Goal: Task Accomplishment & Management: Use online tool/utility

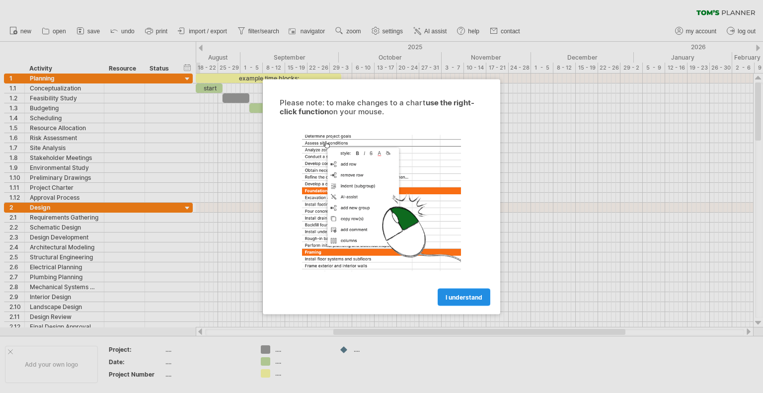
drag, startPoint x: 0, startPoint y: 0, endPoint x: 458, endPoint y: 296, distance: 544.9
click at [458, 296] on span "I understand" at bounding box center [464, 296] width 37 height 7
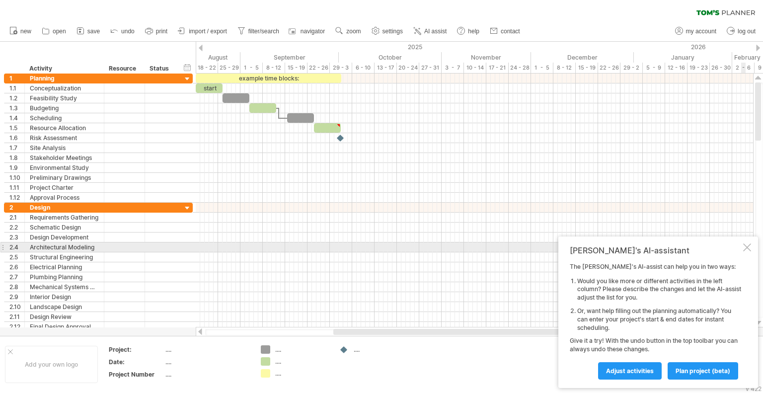
click at [746, 248] on div at bounding box center [747, 247] width 8 height 8
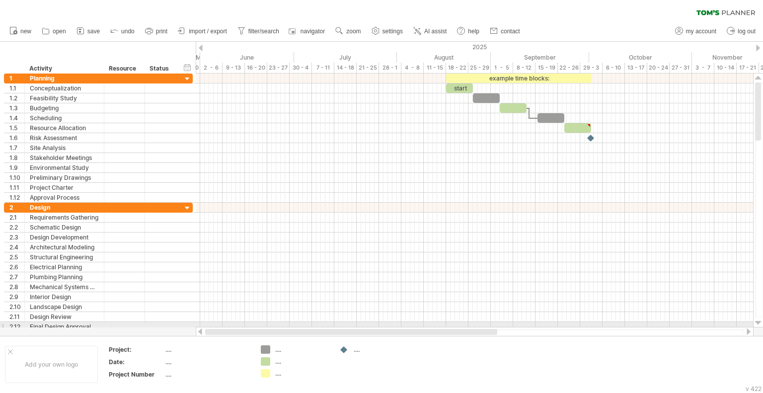
drag, startPoint x: 392, startPoint y: 331, endPoint x: 234, endPoint y: 327, distance: 157.6
click at [234, 327] on div at bounding box center [475, 332] width 558 height 10
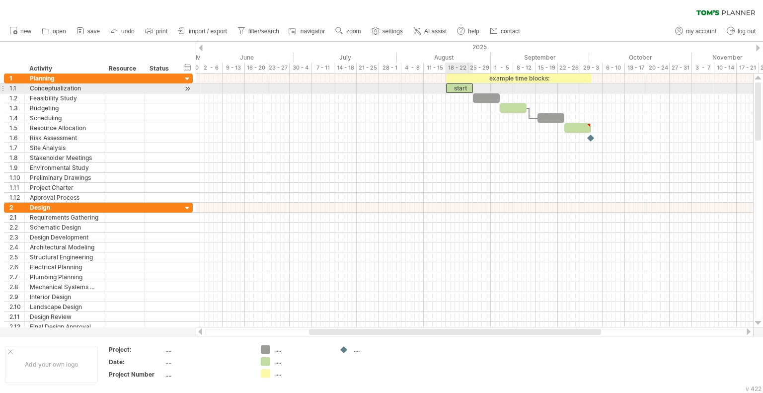
click at [461, 89] on div "start" at bounding box center [459, 87] width 27 height 9
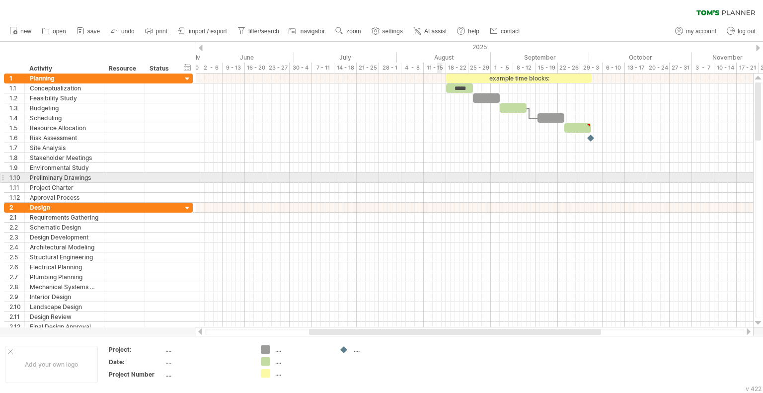
click at [438, 176] on div at bounding box center [475, 178] width 558 height 10
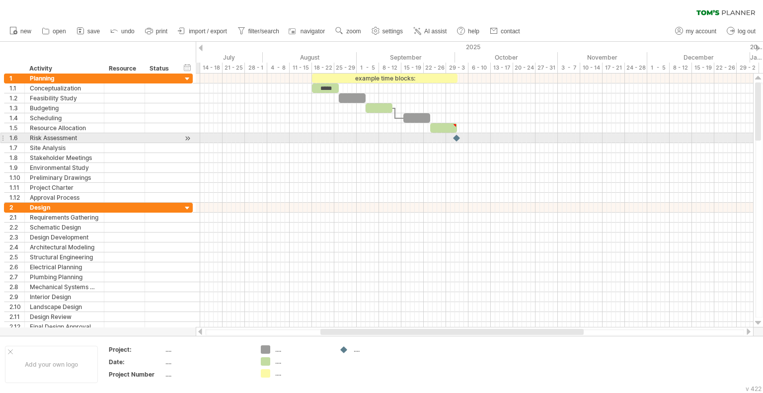
click at [279, 136] on div at bounding box center [475, 138] width 558 height 10
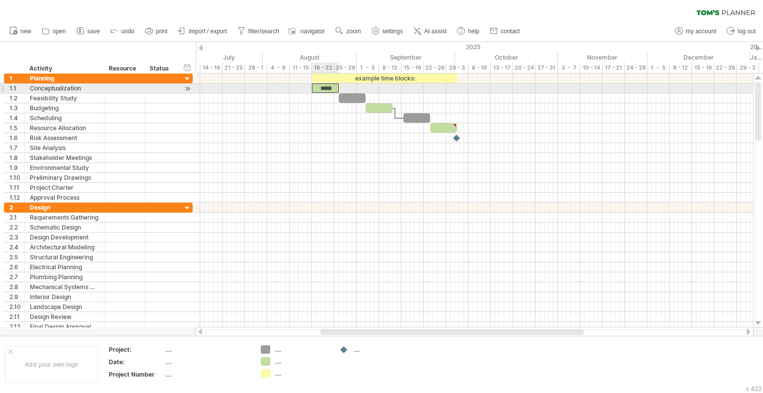
click at [331, 87] on div "*****" at bounding box center [325, 87] width 27 height 9
drag, startPoint x: 339, startPoint y: 88, endPoint x: 367, endPoint y: 87, distance: 27.9
click at [367, 87] on span at bounding box center [366, 87] width 4 height 9
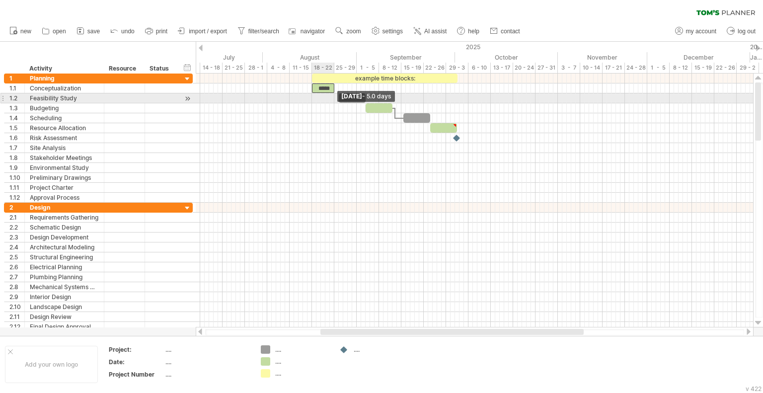
drag, startPoint x: 364, startPoint y: 86, endPoint x: 331, endPoint y: 94, distance: 33.1
click at [331, 94] on div "example time blocks: ***** Friday 22 August - 5.0 days Monday 18 August" at bounding box center [475, 201] width 558 height 254
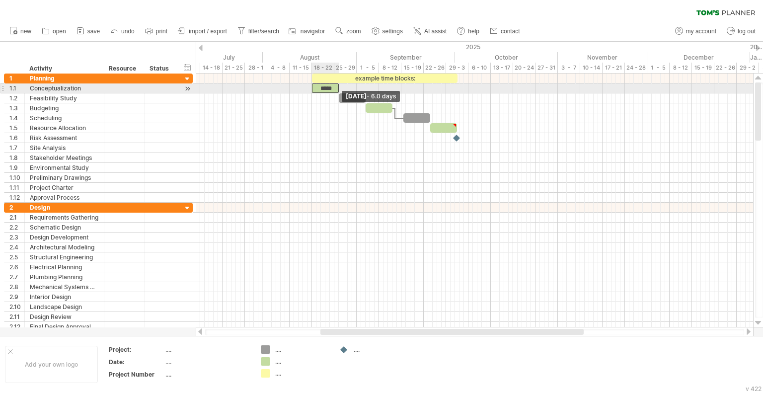
click at [339, 92] on span at bounding box center [339, 87] width 4 height 9
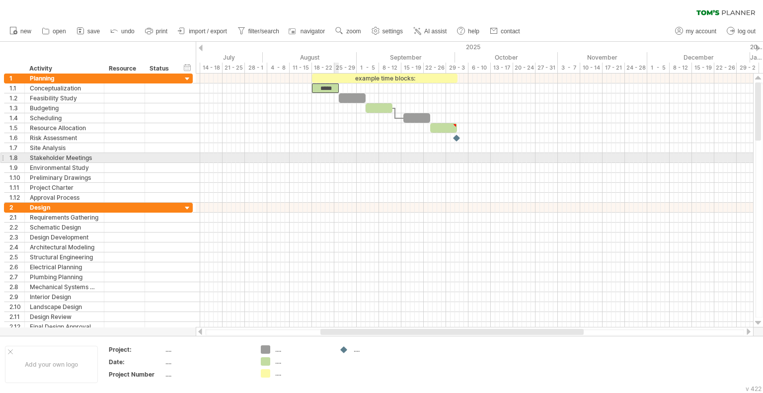
click at [336, 163] on div at bounding box center [475, 168] width 558 height 10
drag, startPoint x: 412, startPoint y: 117, endPoint x: 424, endPoint y: 164, distance: 48.7
drag, startPoint x: 424, startPoint y: 164, endPoint x: 415, endPoint y: 155, distance: 13.4
drag, startPoint x: 415, startPoint y: 155, endPoint x: 440, endPoint y: 154, distance: 24.9
click at [440, 154] on div at bounding box center [443, 157] width 27 height 9
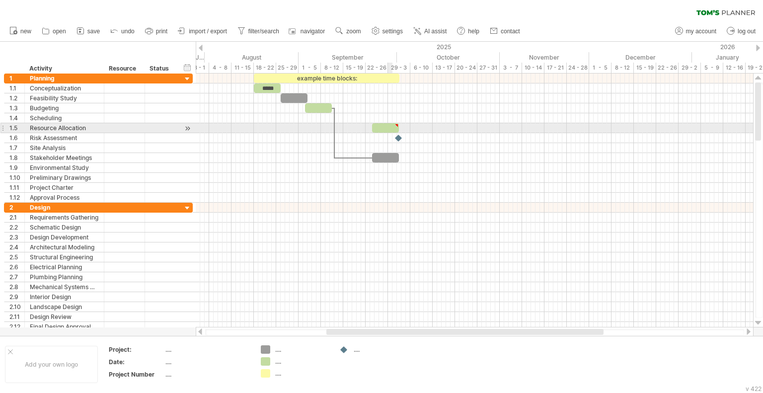
type textarea "**********"
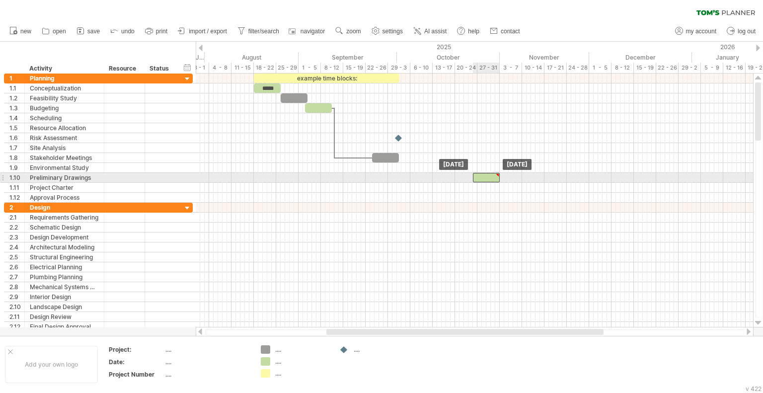
drag, startPoint x: 392, startPoint y: 127, endPoint x: 492, endPoint y: 174, distance: 110.7
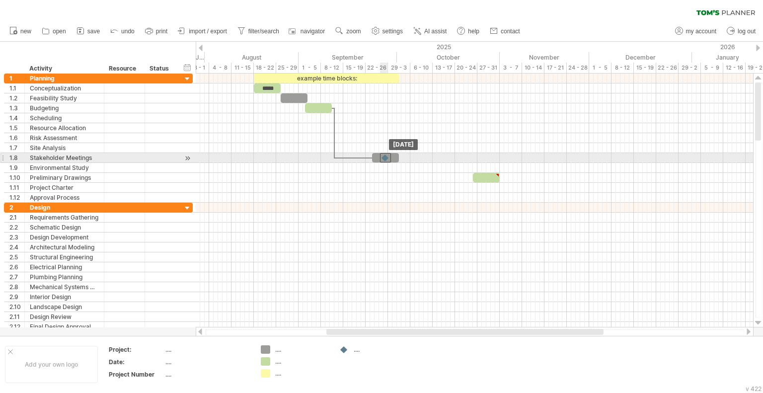
drag, startPoint x: 399, startPoint y: 137, endPoint x: 385, endPoint y: 161, distance: 26.9
click at [394, 159] on div at bounding box center [385, 157] width 27 height 9
click at [385, 160] on div at bounding box center [388, 157] width 11 height 9
click at [385, 159] on div at bounding box center [388, 157] width 11 height 9
click at [386, 160] on div at bounding box center [385, 157] width 11 height 9
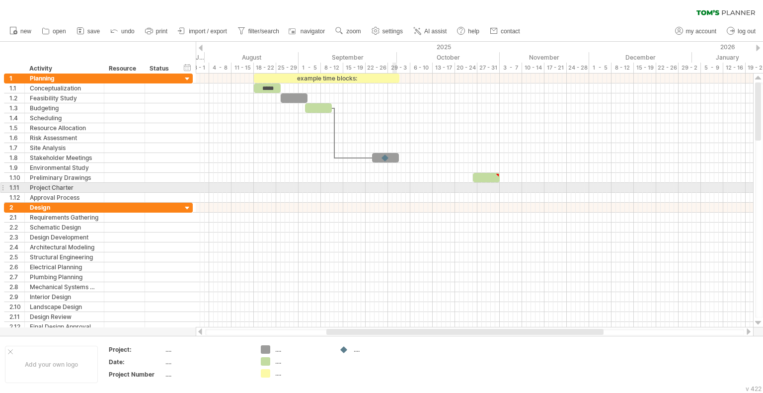
click at [395, 185] on div at bounding box center [475, 188] width 558 height 10
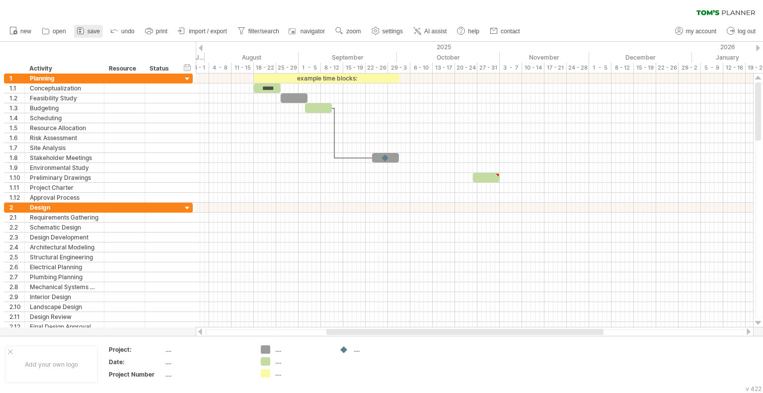
click at [89, 28] on span "save" at bounding box center [93, 31] width 12 height 7
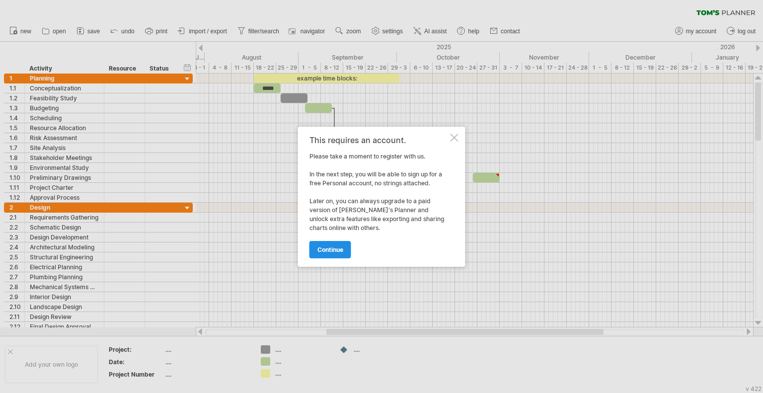
click at [335, 245] on link "continue" at bounding box center [331, 249] width 42 height 17
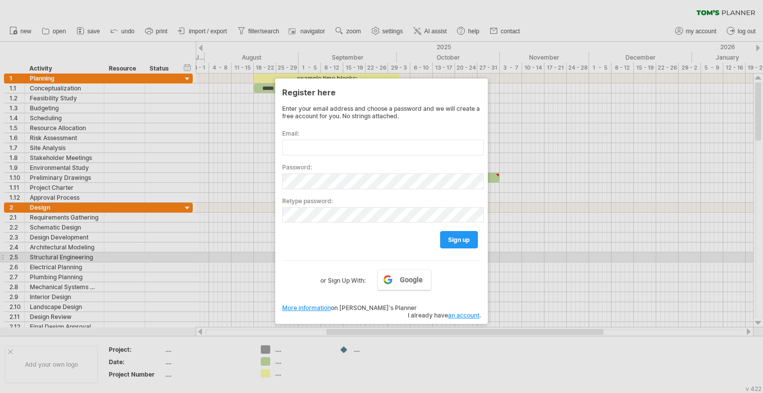
click at [626, 259] on div at bounding box center [381, 196] width 763 height 393
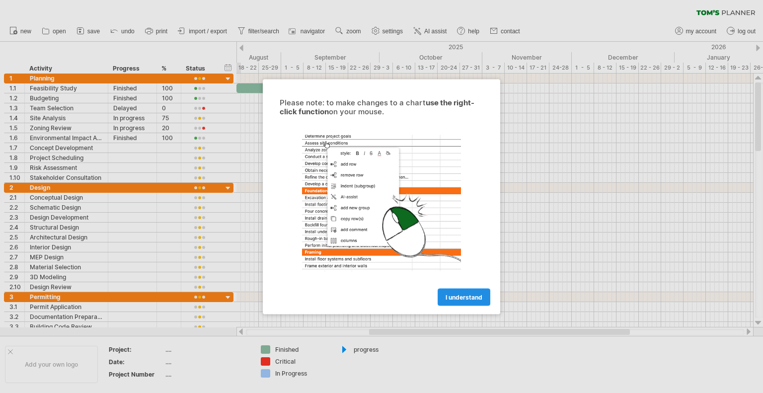
click at [465, 300] on span "I understand" at bounding box center [464, 296] width 37 height 7
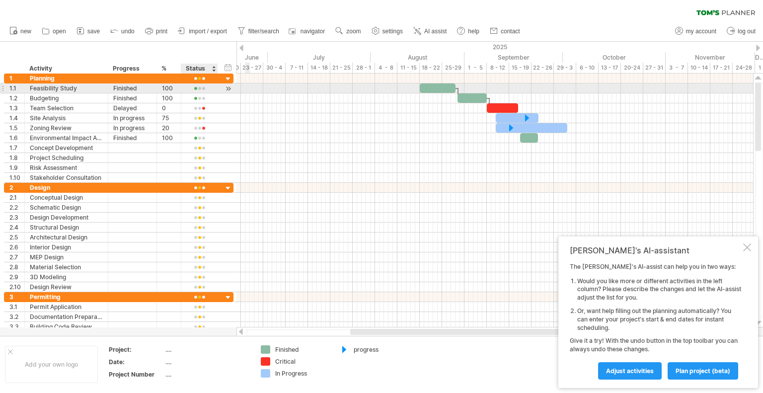
click at [229, 86] on div at bounding box center [228, 88] width 9 height 10
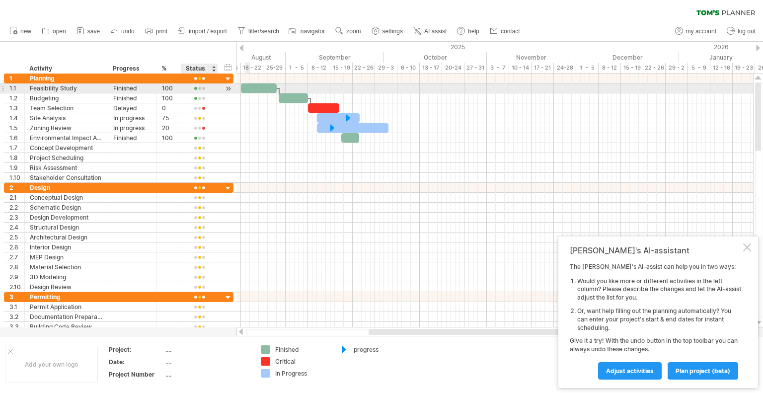
click at [229, 86] on div at bounding box center [228, 88] width 9 height 10
click at [199, 89] on div at bounding box center [199, 88] width 26 height 7
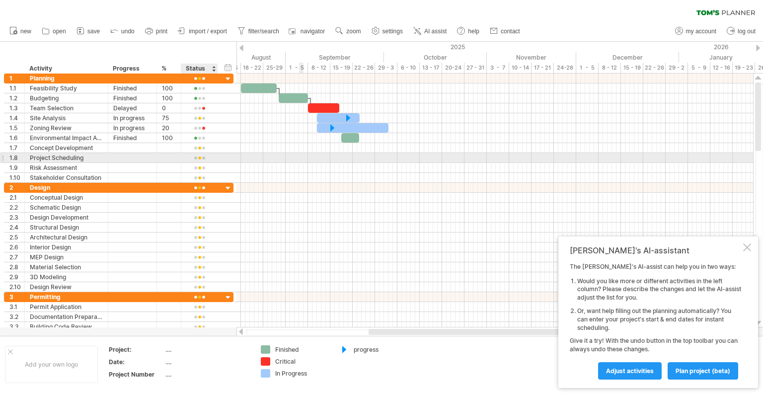
click at [301, 163] on div at bounding box center [495, 168] width 517 height 10
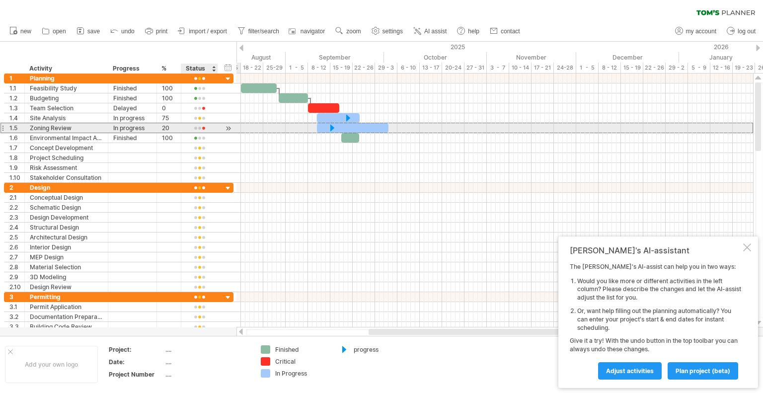
click at [208, 127] on div at bounding box center [199, 128] width 26 height 7
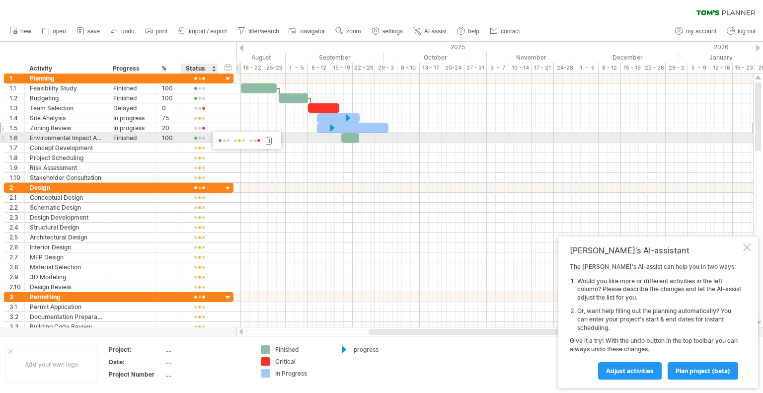
click at [240, 139] on span at bounding box center [240, 140] width 14 height 7
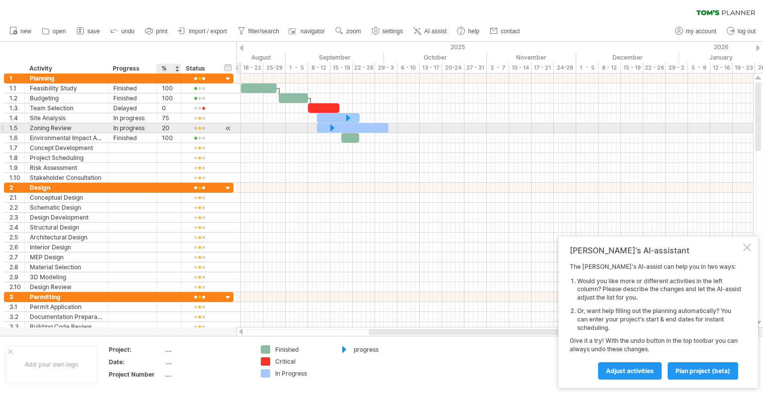
click at [167, 125] on div "20" at bounding box center [169, 127] width 14 height 9
click at [168, 125] on input "**" at bounding box center [169, 127] width 14 height 9
click at [198, 127] on div at bounding box center [199, 128] width 26 height 7
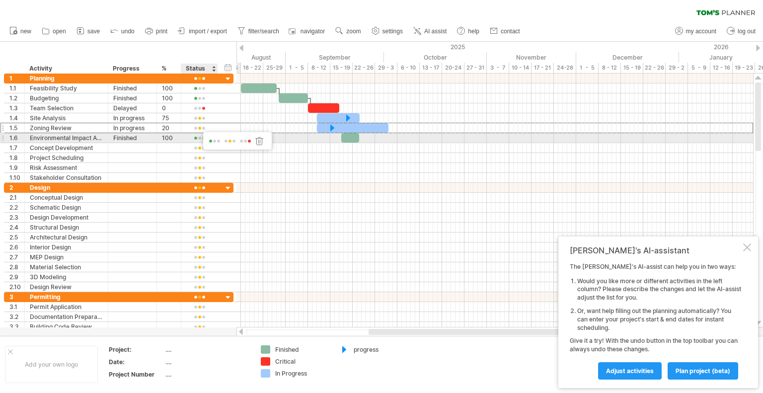
click at [245, 139] on span at bounding box center [246, 141] width 14 height 7
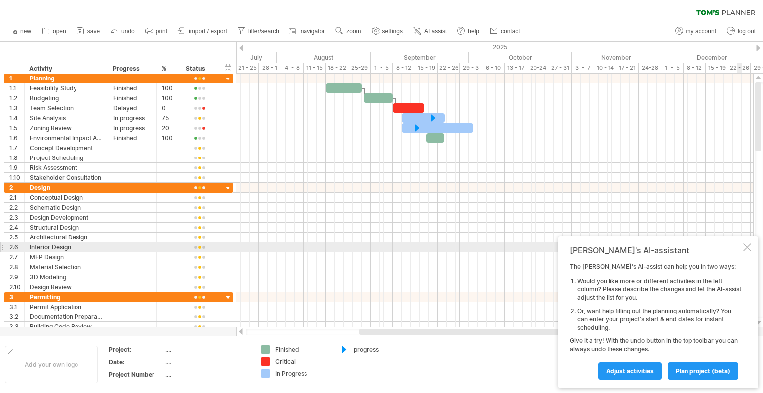
click at [747, 247] on div at bounding box center [747, 247] width 8 height 8
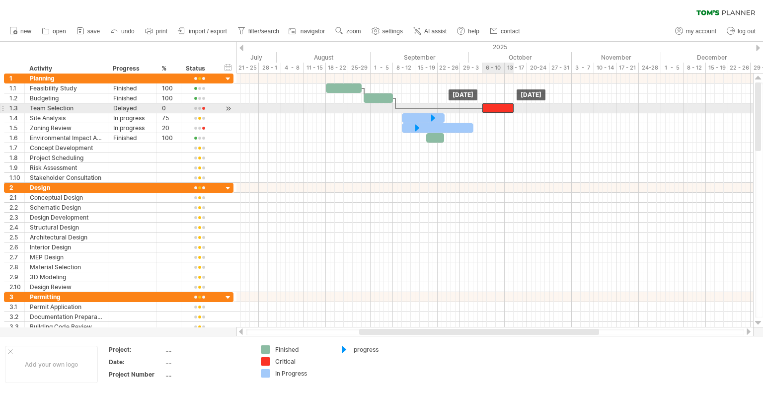
drag, startPoint x: 404, startPoint y: 109, endPoint x: 493, endPoint y: 110, distance: 89.0
click at [493, 110] on div at bounding box center [498, 107] width 31 height 9
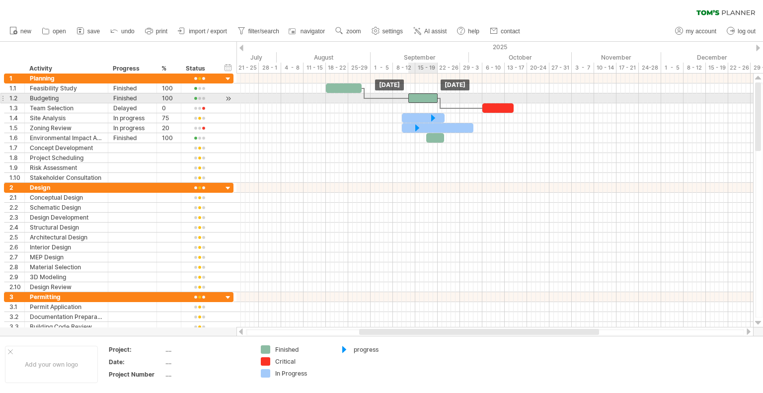
drag, startPoint x: 377, startPoint y: 98, endPoint x: 420, endPoint y: 98, distance: 43.7
click at [420, 98] on div at bounding box center [422, 97] width 29 height 9
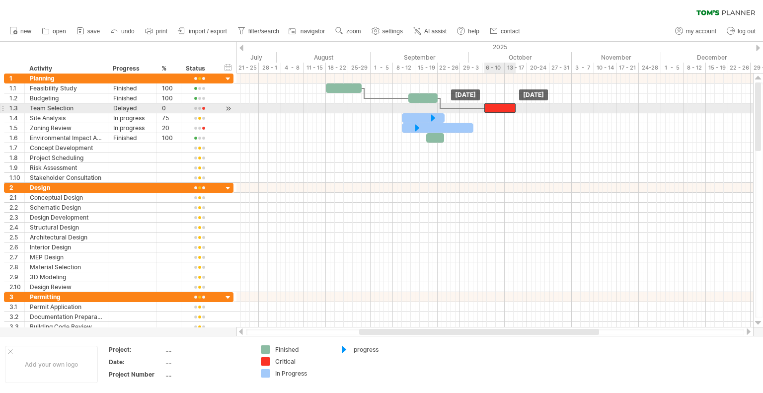
click at [490, 109] on div at bounding box center [499, 107] width 31 height 9
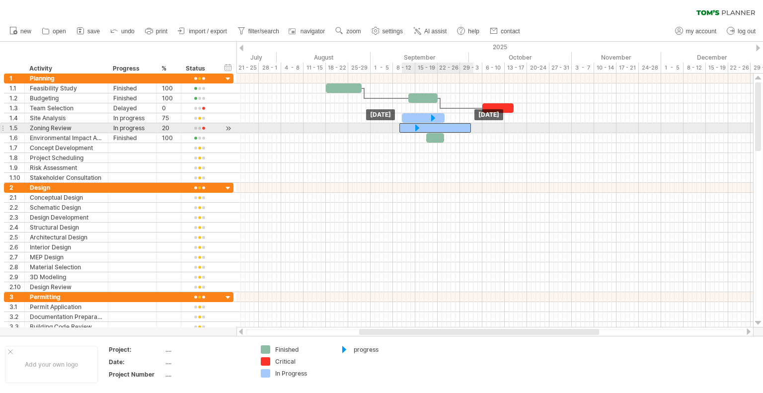
click at [431, 126] on div at bounding box center [436, 127] width 72 height 9
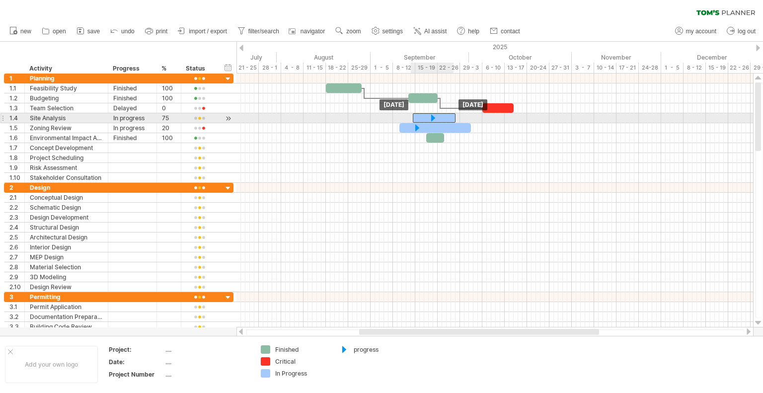
drag, startPoint x: 417, startPoint y: 118, endPoint x: 426, endPoint y: 117, distance: 9.0
click at [426, 117] on div at bounding box center [434, 117] width 43 height 9
drag, startPoint x: 439, startPoint y: 114, endPoint x: 449, endPoint y: 115, distance: 10.4
click at [449, 115] on div at bounding box center [443, 117] width 43 height 9
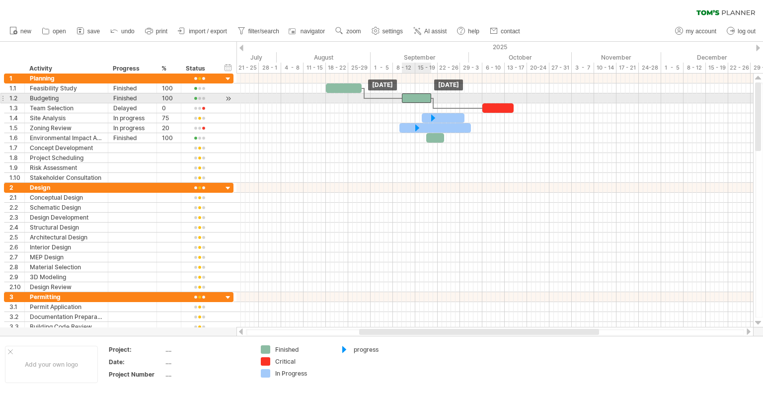
drag, startPoint x: 419, startPoint y: 96, endPoint x: 413, endPoint y: 97, distance: 6.0
click at [413, 97] on div at bounding box center [416, 97] width 29 height 9
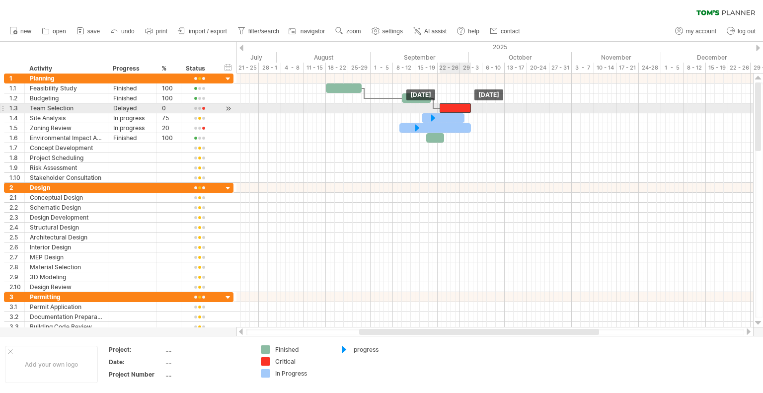
drag, startPoint x: 502, startPoint y: 107, endPoint x: 459, endPoint y: 104, distance: 43.3
click at [459, 104] on div at bounding box center [455, 107] width 31 height 9
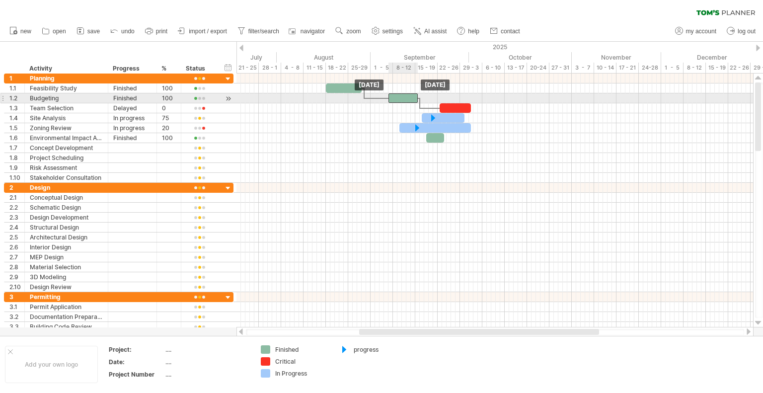
drag, startPoint x: 411, startPoint y: 97, endPoint x: 396, endPoint y: 97, distance: 15.4
click at [396, 97] on div at bounding box center [403, 97] width 29 height 9
click at [371, 98] on div at bounding box center [376, 98] width 22 height 3
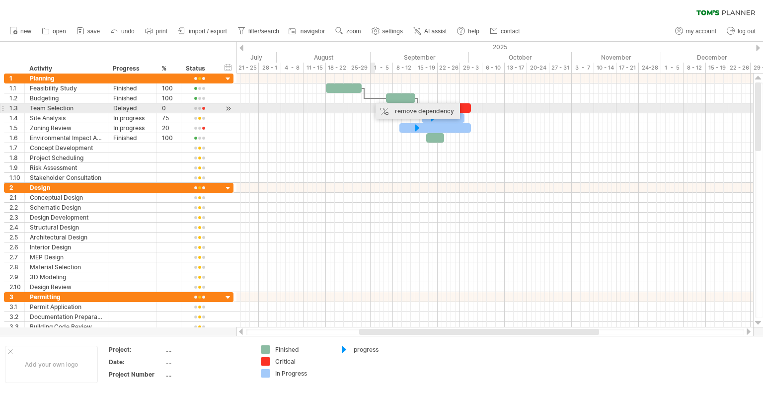
click at [393, 109] on div "remove dependency" at bounding box center [418, 111] width 84 height 16
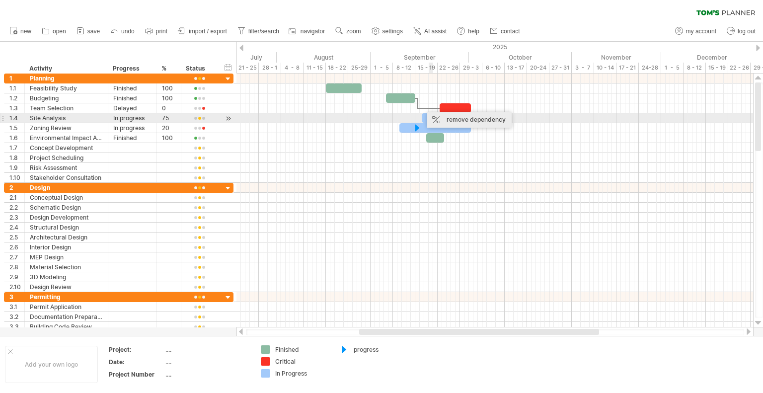
click at [432, 115] on div "remove dependency" at bounding box center [469, 120] width 84 height 16
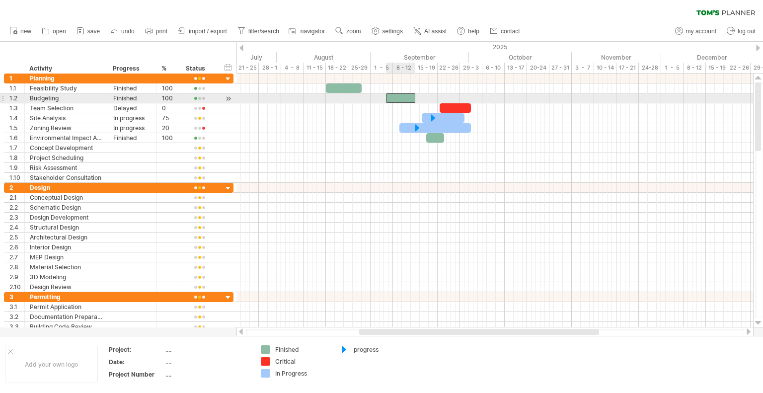
click at [399, 99] on div at bounding box center [400, 97] width 29 height 9
click at [425, 99] on div at bounding box center [495, 98] width 517 height 10
drag, startPoint x: 445, startPoint y: 105, endPoint x: 445, endPoint y: 97, distance: 8.0
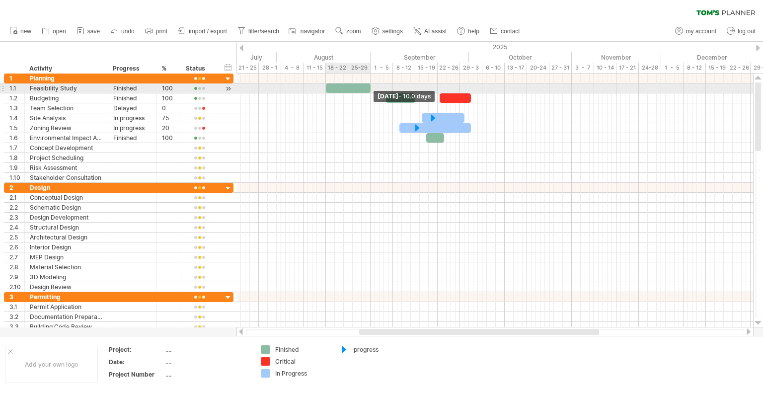
drag, startPoint x: 360, startPoint y: 87, endPoint x: 368, endPoint y: 87, distance: 7.5
click at [369, 87] on span at bounding box center [371, 87] width 4 height 9
click at [370, 88] on span at bounding box center [371, 87] width 4 height 9
drag, startPoint x: 398, startPoint y: 95, endPoint x: 402, endPoint y: 88, distance: 8.4
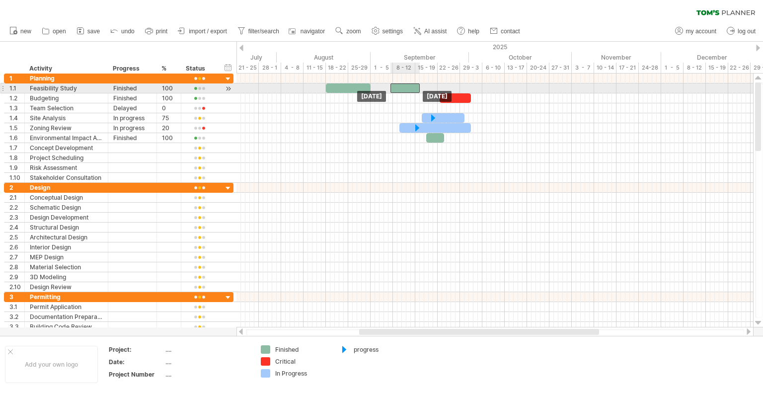
click at [402, 88] on div at bounding box center [405, 87] width 29 height 9
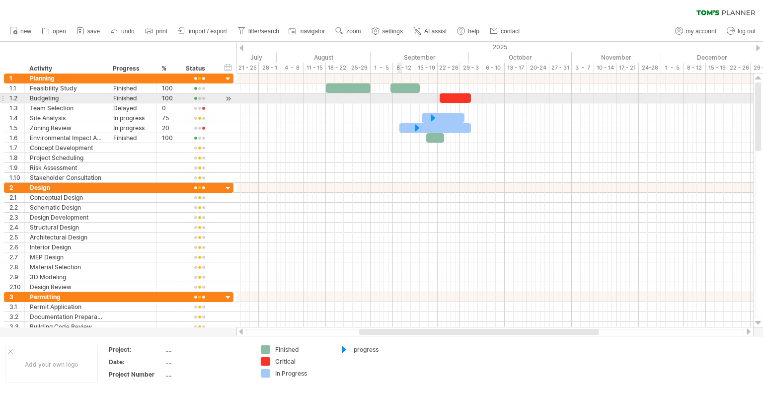
click at [400, 102] on div at bounding box center [495, 98] width 517 height 10
drag, startPoint x: 402, startPoint y: 86, endPoint x: 404, endPoint y: 95, distance: 9.3
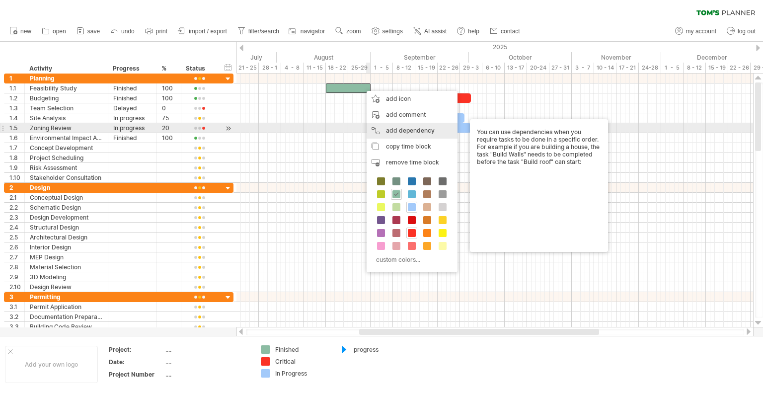
click at [392, 125] on div "add dependency You can use dependencies when you require tasks to be done in a …" at bounding box center [412, 131] width 91 height 16
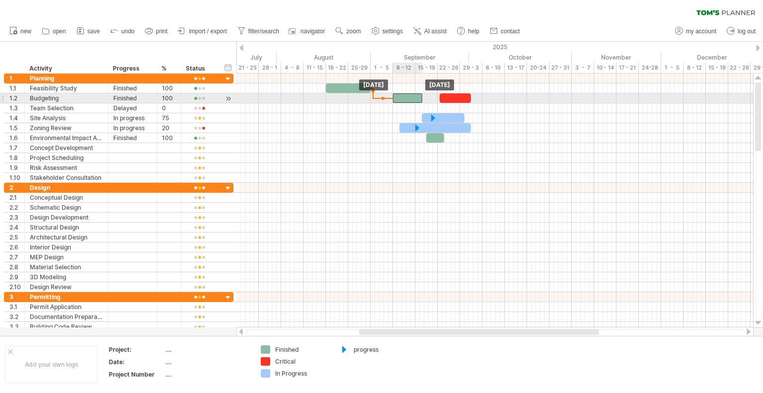
click at [405, 96] on div at bounding box center [407, 97] width 29 height 9
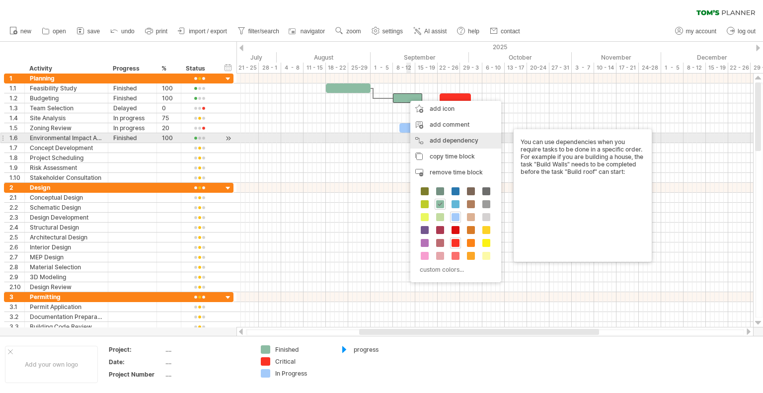
click at [448, 134] on div "add dependency You can use dependencies when you require tasks to be done in a …" at bounding box center [455, 141] width 91 height 16
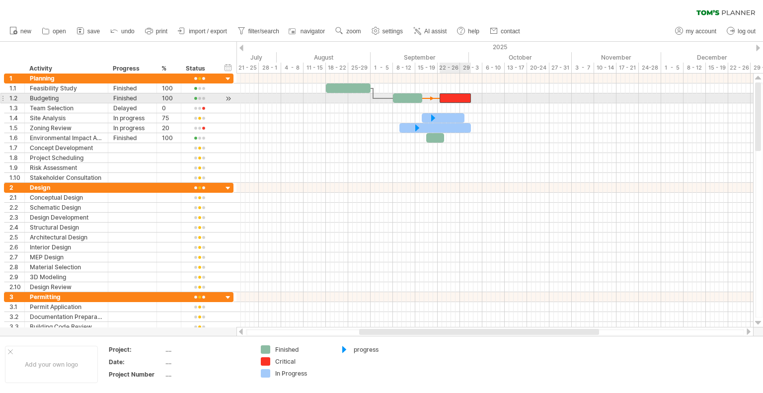
click at [450, 96] on div at bounding box center [455, 97] width 31 height 9
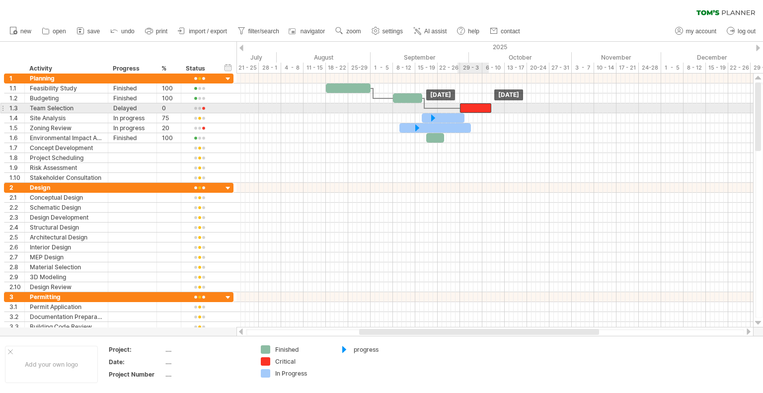
drag, startPoint x: 450, startPoint y: 96, endPoint x: 470, endPoint y: 102, distance: 20.8
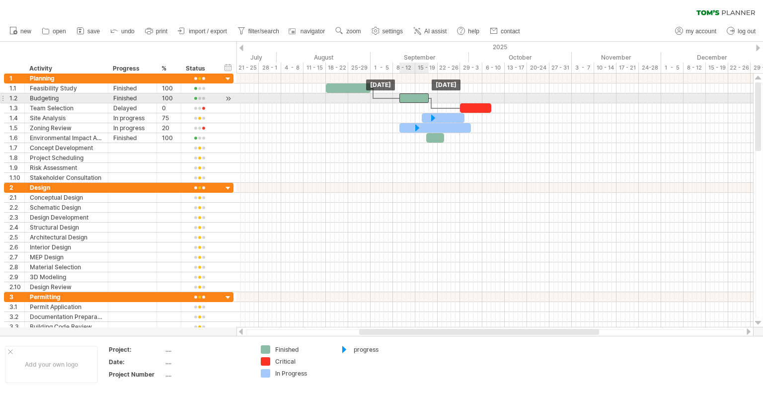
drag, startPoint x: 403, startPoint y: 97, endPoint x: 409, endPoint y: 95, distance: 6.5
click at [409, 95] on div at bounding box center [414, 97] width 29 height 9
click at [411, 94] on div at bounding box center [416, 97] width 29 height 9
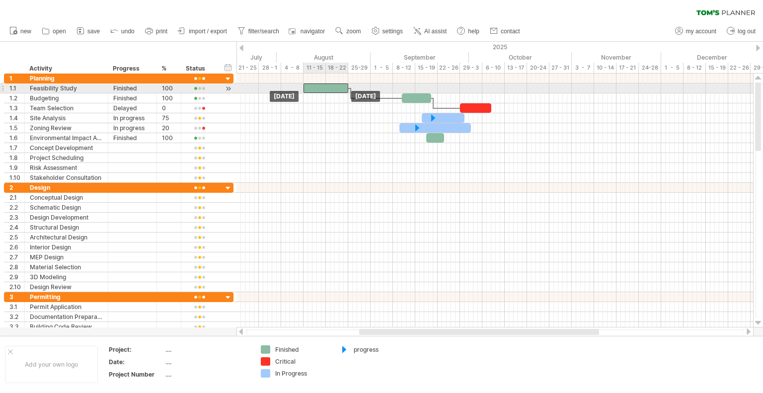
drag, startPoint x: 355, startPoint y: 90, endPoint x: 332, endPoint y: 90, distance: 22.9
click at [332, 90] on div at bounding box center [326, 87] width 45 height 9
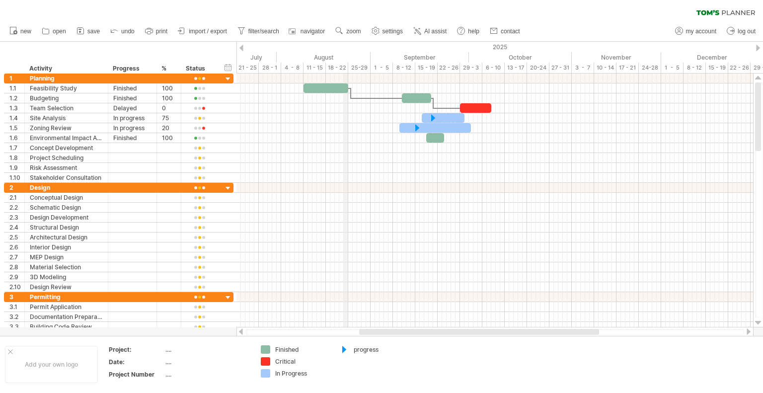
click at [348, 69] on div "18 - 22" at bounding box center [337, 68] width 22 height 10
click at [331, 69] on div "18 - 22" at bounding box center [337, 68] width 22 height 10
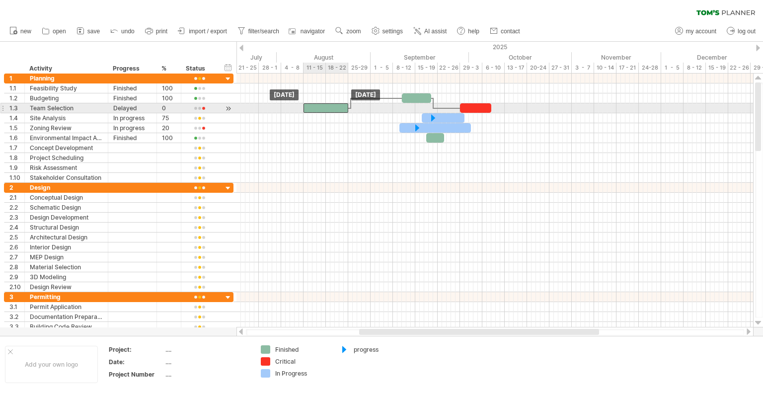
drag, startPoint x: 325, startPoint y: 86, endPoint x: 325, endPoint y: 108, distance: 22.4
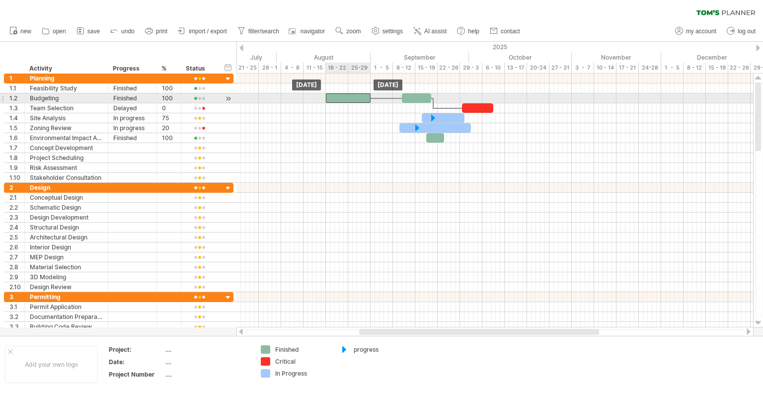
drag, startPoint x: 325, startPoint y: 108, endPoint x: 347, endPoint y: 102, distance: 22.8
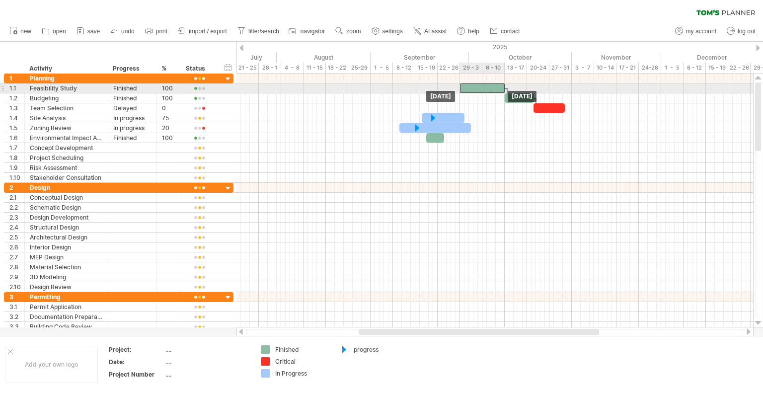
drag, startPoint x: 347, startPoint y: 102, endPoint x: 479, endPoint y: 90, distance: 132.7
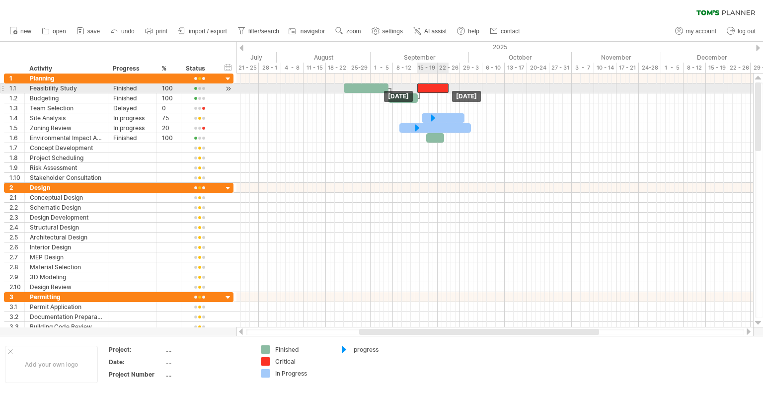
drag, startPoint x: 549, startPoint y: 107, endPoint x: 434, endPoint y: 90, distance: 115.5
drag, startPoint x: 402, startPoint y: 99, endPoint x: 426, endPoint y: 94, distance: 25.4
click at [371, 90] on div at bounding box center [368, 87] width 45 height 9
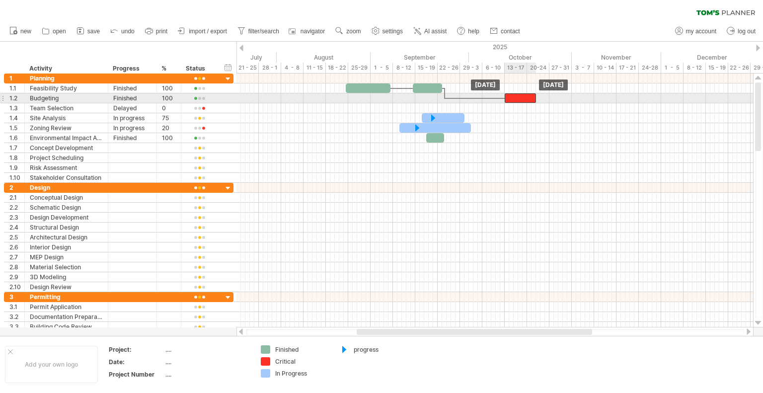
drag, startPoint x: 461, startPoint y: 87, endPoint x: 523, endPoint y: 98, distance: 63.0
drag, startPoint x: 427, startPoint y: 85, endPoint x: 447, endPoint y: 96, distance: 22.3
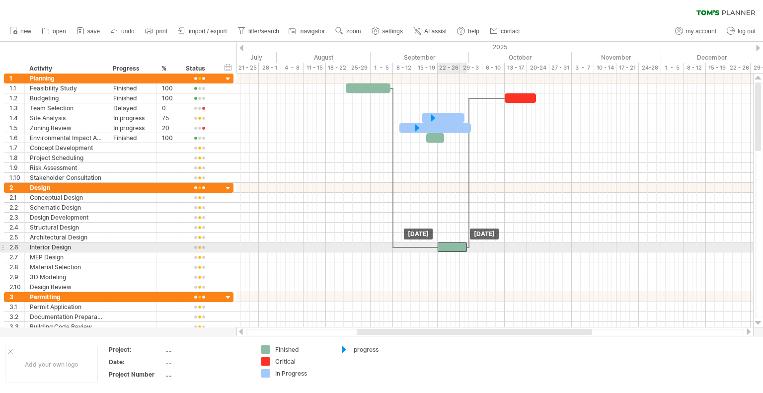
drag, startPoint x: 447, startPoint y: 96, endPoint x: 451, endPoint y: 243, distance: 146.7
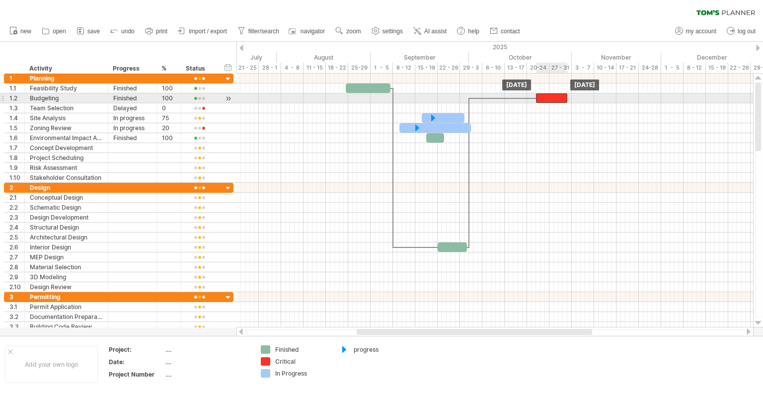
drag, startPoint x: 516, startPoint y: 96, endPoint x: 547, endPoint y: 99, distance: 31.5
click at [547, 99] on div at bounding box center [551, 97] width 31 height 9
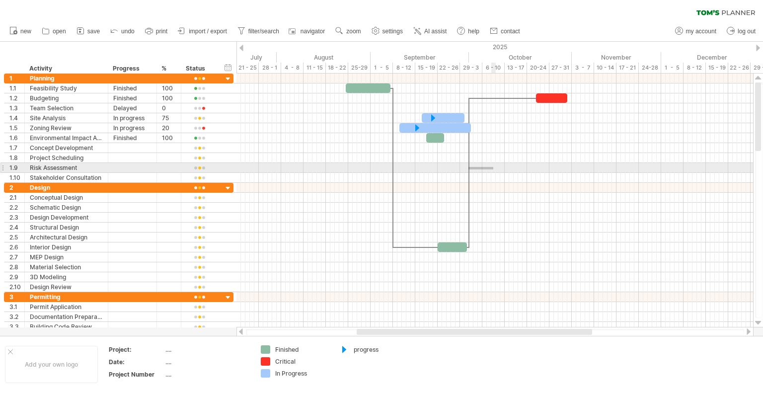
drag, startPoint x: 469, startPoint y: 169, endPoint x: 492, endPoint y: 167, distance: 23.4
click at [492, 167] on div "[DATE] [DATE]" at bounding box center [495, 201] width 517 height 254
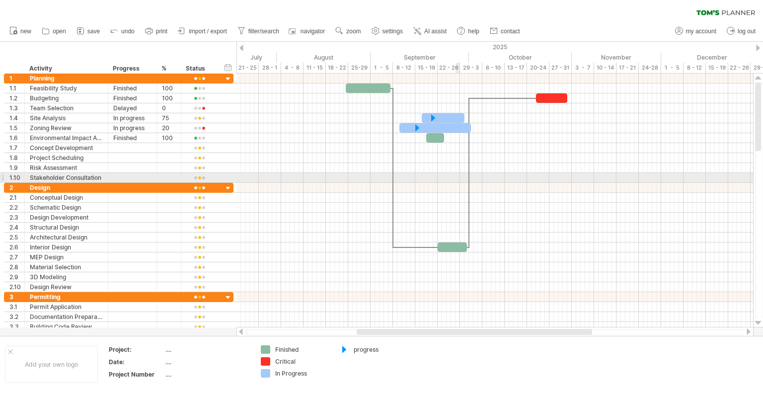
click at [457, 174] on div at bounding box center [495, 178] width 517 height 10
drag, startPoint x: 468, startPoint y: 175, endPoint x: 474, endPoint y: 173, distance: 6.8
click at [474, 173] on div "[DATE] [DATE]" at bounding box center [495, 201] width 517 height 254
drag, startPoint x: 469, startPoint y: 174, endPoint x: 487, endPoint y: 173, distance: 18.4
click at [487, 173] on div "[DATE] [DATE]" at bounding box center [495, 201] width 517 height 254
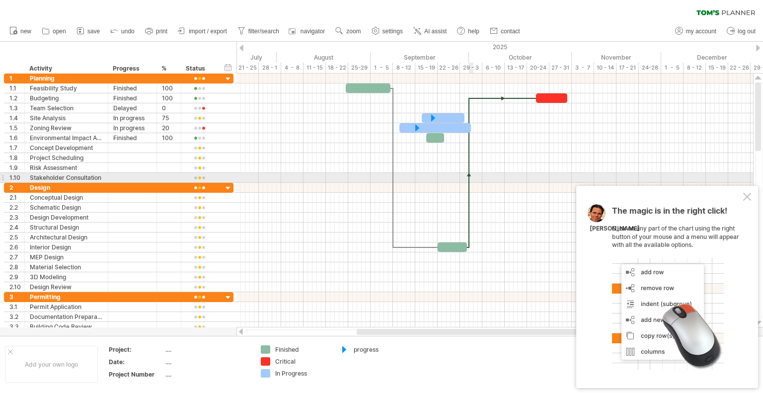
click at [469, 177] on div at bounding box center [469, 173] width 3 height 150
drag, startPoint x: 469, startPoint y: 177, endPoint x: 479, endPoint y: 178, distance: 9.5
click at [479, 178] on div "[DATE] [DATE]" at bounding box center [495, 201] width 517 height 254
click at [446, 176] on div at bounding box center [495, 178] width 517 height 10
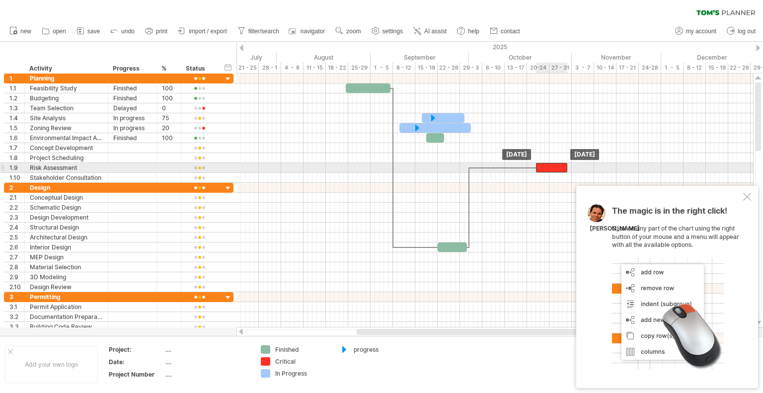
drag, startPoint x: 540, startPoint y: 101, endPoint x: 541, endPoint y: 165, distance: 64.6
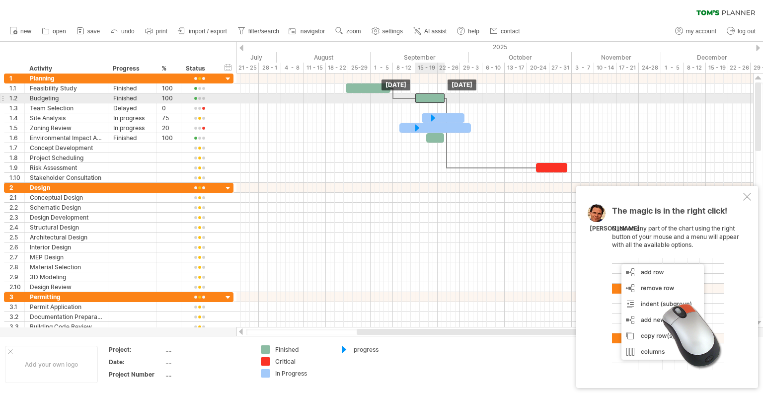
drag, startPoint x: 447, startPoint y: 243, endPoint x: 424, endPoint y: 98, distance: 146.8
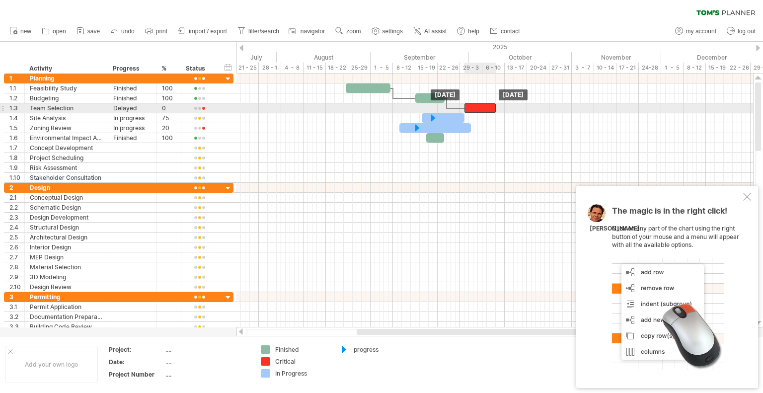
drag, startPoint x: 549, startPoint y: 166, endPoint x: 478, endPoint y: 109, distance: 91.6
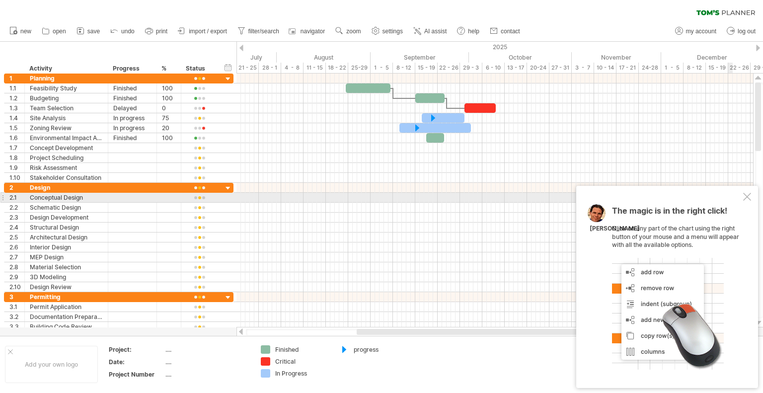
click at [745, 197] on div at bounding box center [747, 197] width 8 height 8
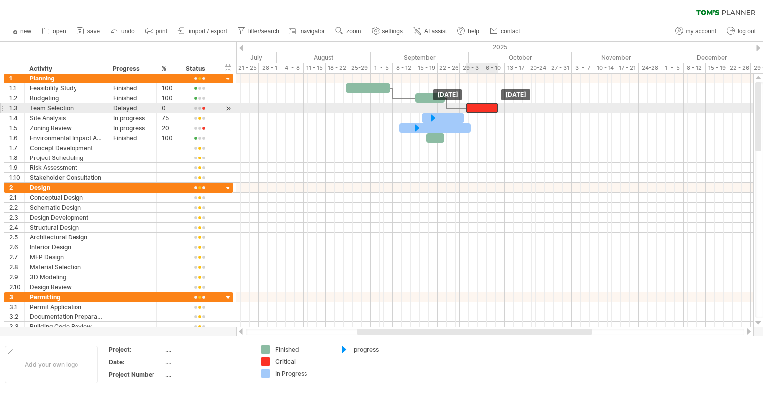
click at [489, 111] on div at bounding box center [482, 107] width 31 height 9
drag, startPoint x: 489, startPoint y: 111, endPoint x: 504, endPoint y: 113, distance: 15.0
click at [504, 113] on div "[DATE] [DATE]" at bounding box center [495, 201] width 517 height 254
click at [511, 109] on div at bounding box center [498, 107] width 31 height 9
click at [514, 108] on span at bounding box center [514, 107] width 4 height 9
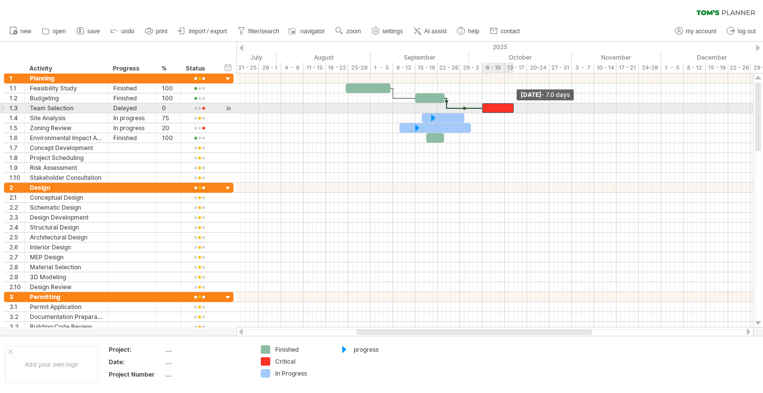
click at [514, 108] on span at bounding box center [514, 107] width 4 height 9
click at [509, 107] on span at bounding box center [509, 107] width 4 height 9
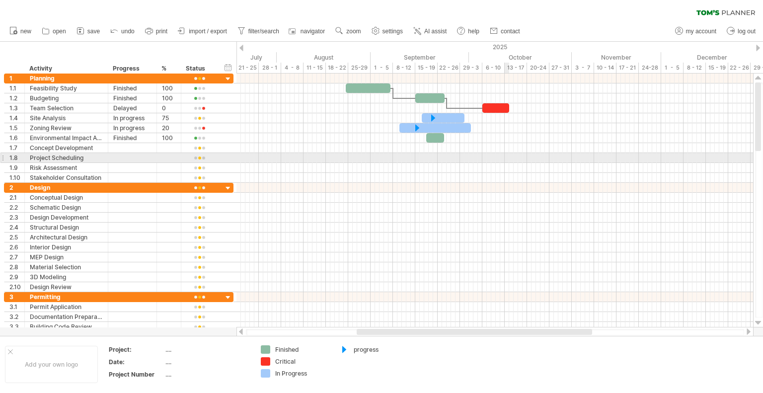
click at [505, 163] on div at bounding box center [495, 168] width 517 height 10
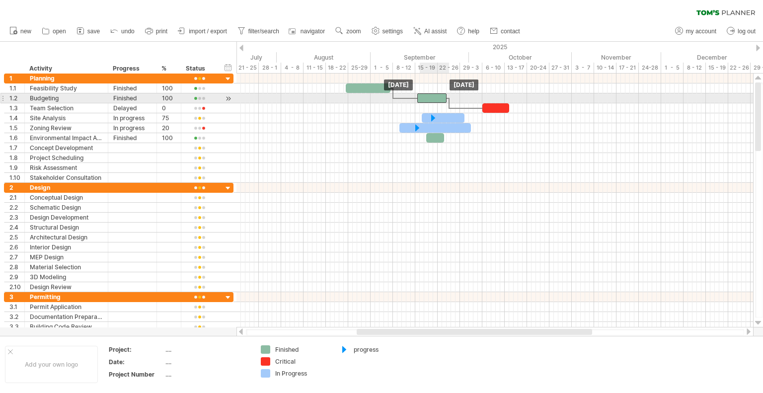
click at [429, 98] on div at bounding box center [431, 97] width 29 height 9
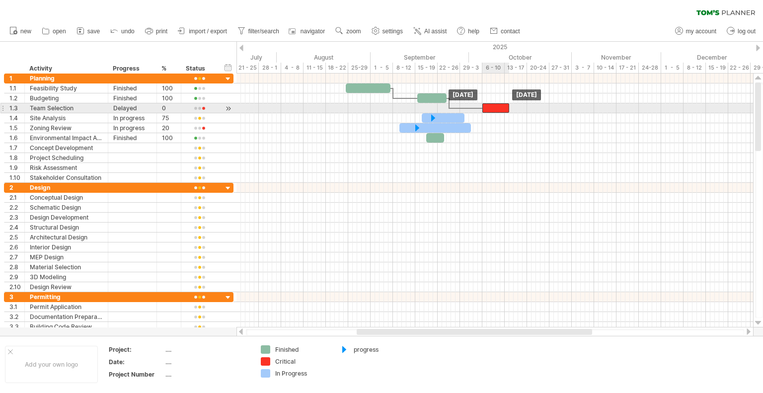
click at [497, 105] on div at bounding box center [496, 107] width 27 height 9
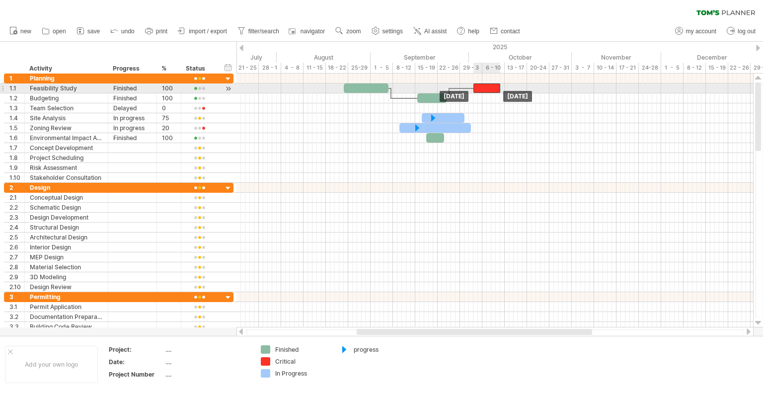
drag, startPoint x: 497, startPoint y: 105, endPoint x: 488, endPoint y: 86, distance: 20.2
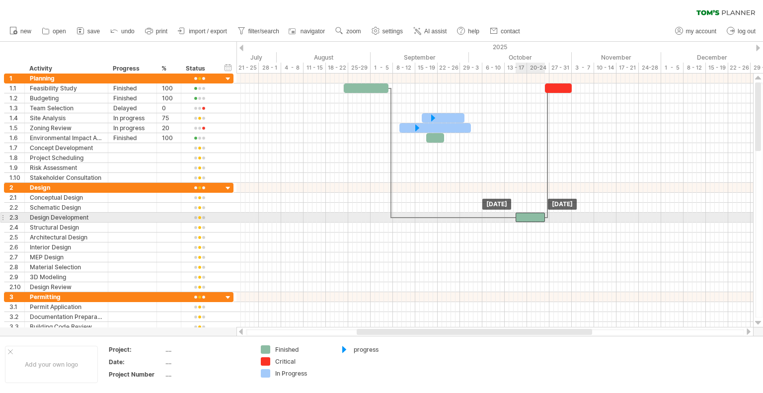
drag, startPoint x: 426, startPoint y: 96, endPoint x: 524, endPoint y: 215, distance: 153.9
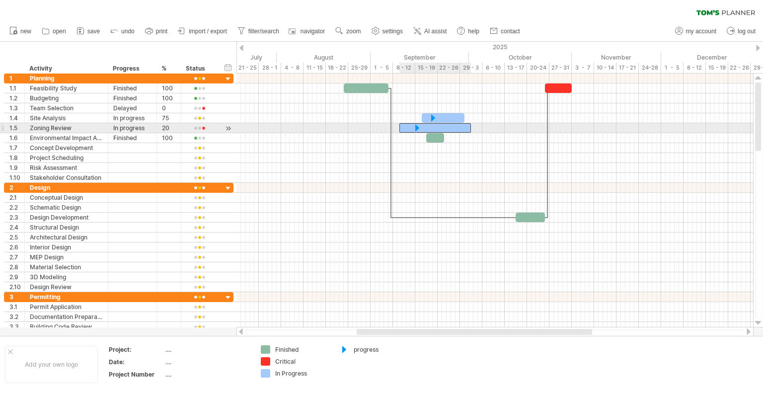
click at [423, 125] on div at bounding box center [436, 127] width 72 height 9
click at [403, 127] on div at bounding box center [436, 127] width 72 height 9
click at [416, 126] on div at bounding box center [417, 127] width 11 height 9
click at [526, 125] on div at bounding box center [495, 128] width 517 height 10
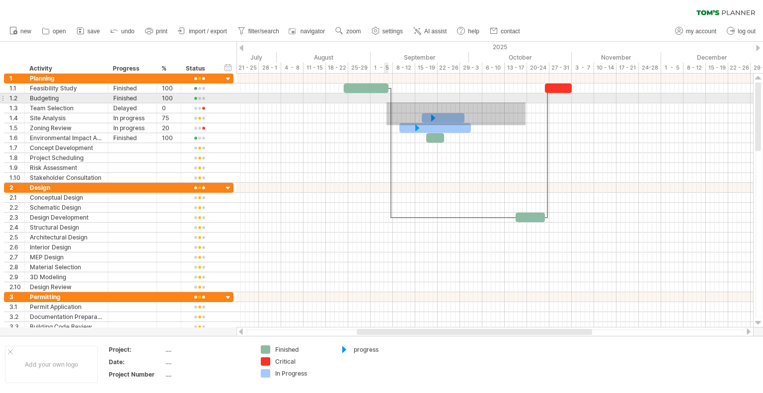
drag, startPoint x: 526, startPoint y: 125, endPoint x: 380, endPoint y: 103, distance: 147.2
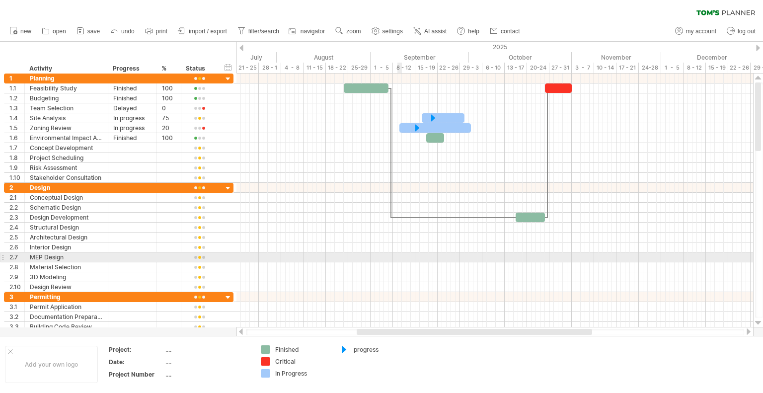
click at [399, 258] on div at bounding box center [495, 257] width 517 height 10
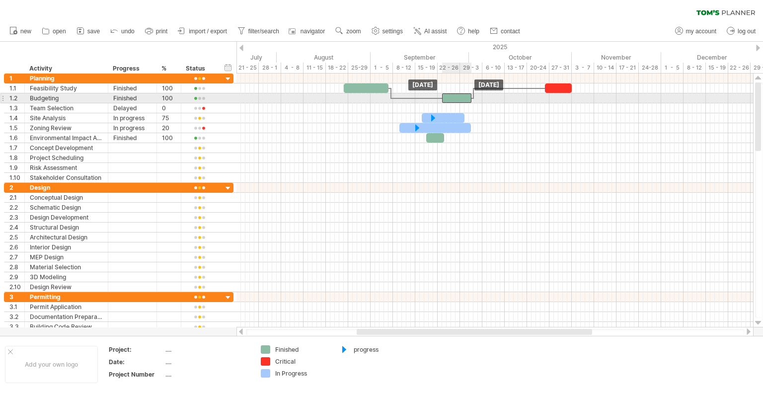
drag, startPoint x: 522, startPoint y: 217, endPoint x: 452, endPoint y: 102, distance: 134.5
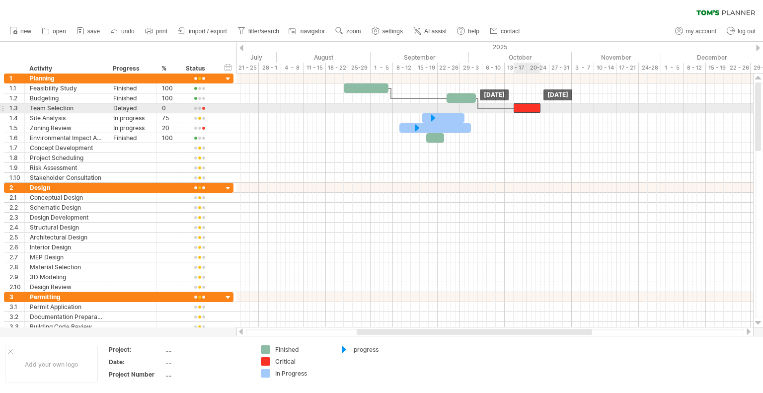
drag, startPoint x: 555, startPoint y: 89, endPoint x: 523, endPoint y: 109, distance: 37.9
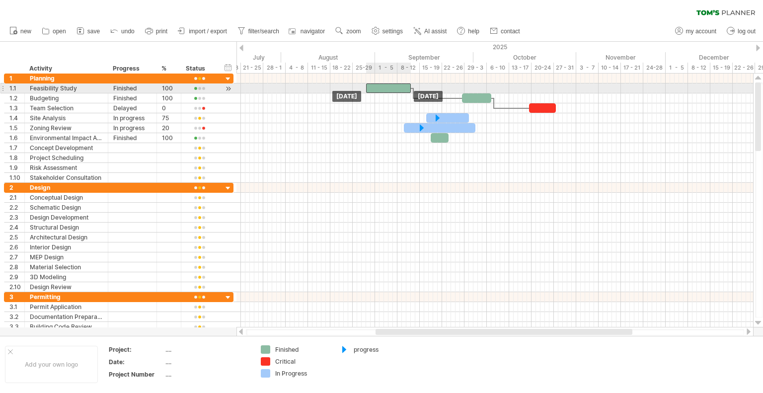
drag, startPoint x: 369, startPoint y: 88, endPoint x: 393, endPoint y: 84, distance: 23.7
click at [393, 84] on div at bounding box center [388, 87] width 45 height 9
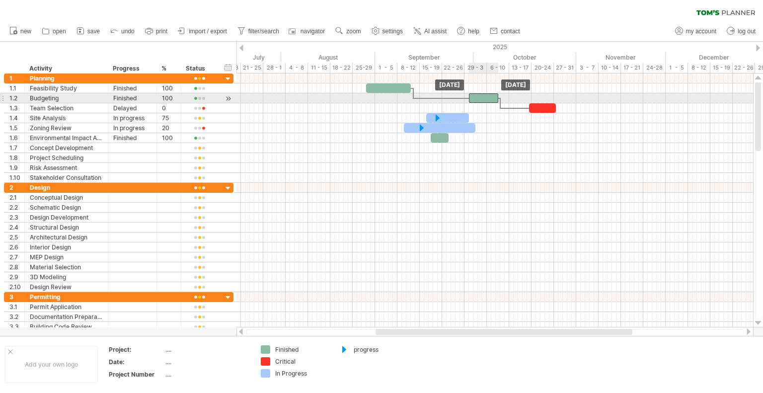
drag, startPoint x: 479, startPoint y: 97, endPoint x: 485, endPoint y: 94, distance: 7.1
click at [485, 94] on div at bounding box center [483, 97] width 29 height 9
drag, startPoint x: 485, startPoint y: 94, endPoint x: 466, endPoint y: 95, distance: 19.4
click at [466, 95] on div at bounding box center [463, 97] width 29 height 9
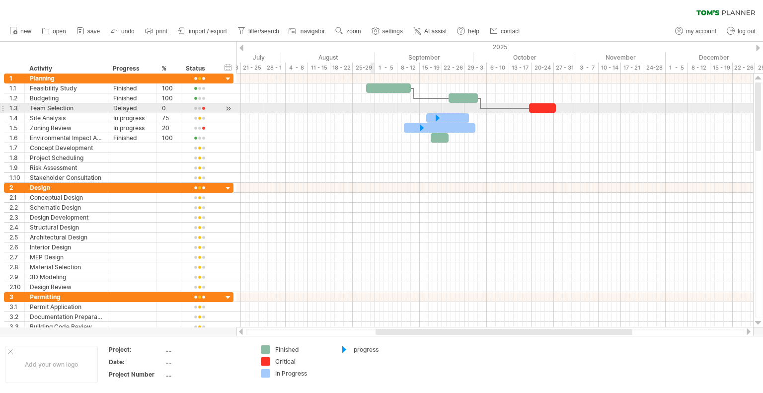
click at [373, 109] on div at bounding box center [495, 108] width 517 height 10
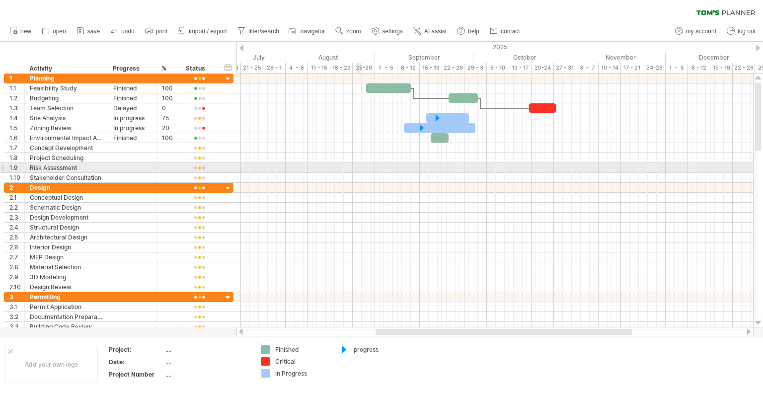
click at [360, 163] on div at bounding box center [495, 168] width 517 height 10
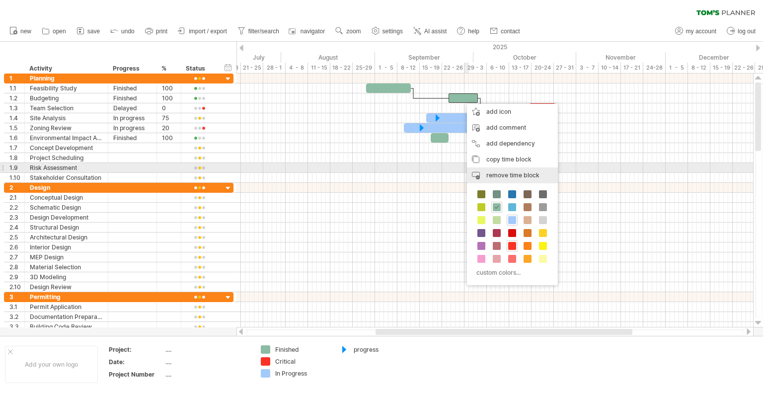
click at [498, 173] on span "remove time block" at bounding box center [512, 174] width 53 height 7
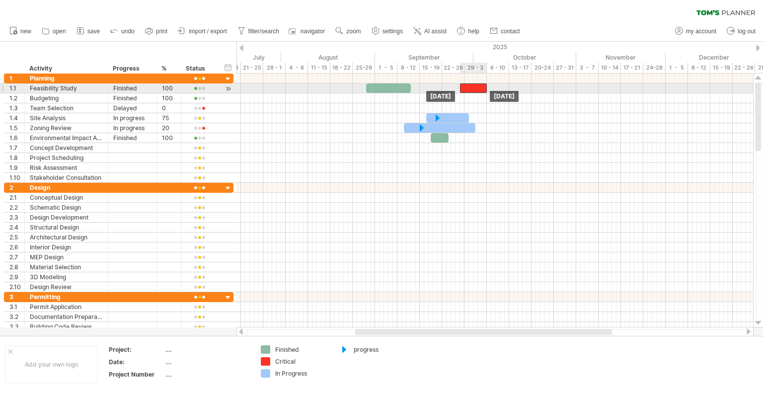
drag, startPoint x: 545, startPoint y: 106, endPoint x: 476, endPoint y: 88, distance: 71.3
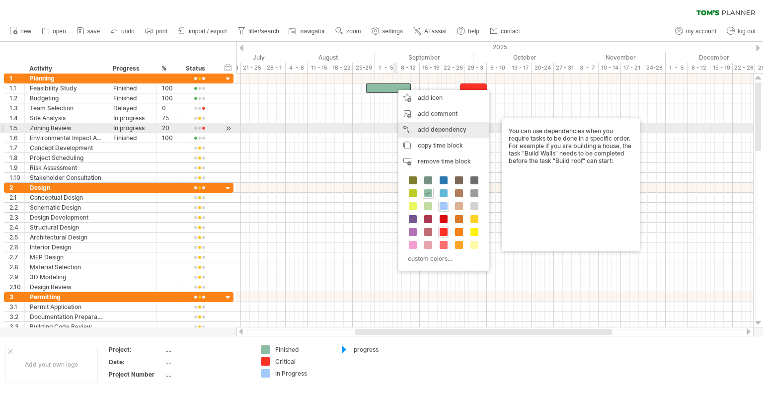
click at [442, 131] on div "add dependency You can use dependencies when you require tasks to be done in a …" at bounding box center [444, 130] width 91 height 16
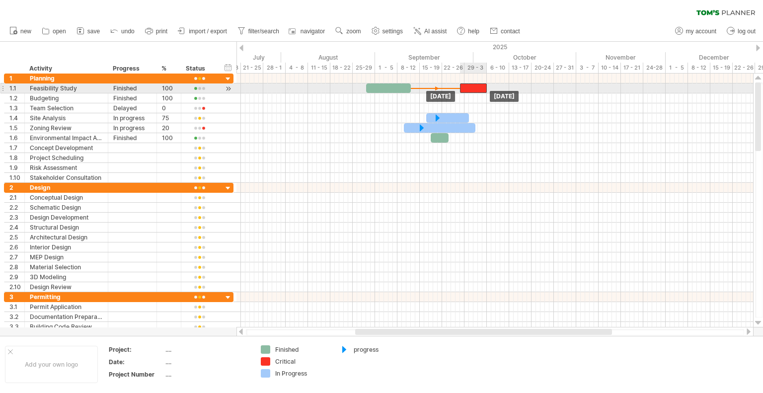
click at [474, 87] on div at bounding box center [473, 87] width 27 height 9
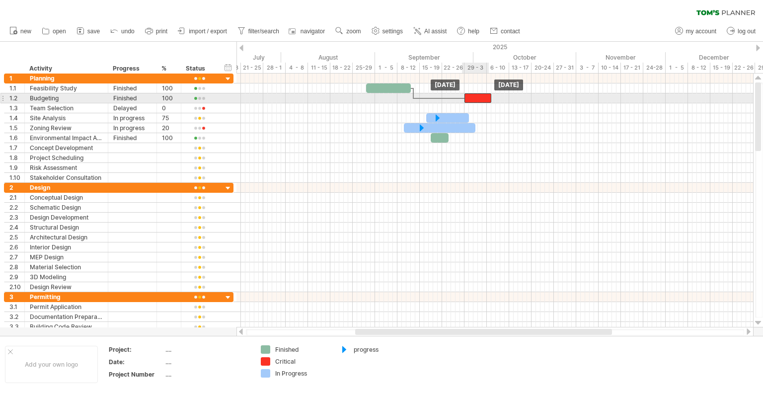
drag, startPoint x: 468, startPoint y: 86, endPoint x: 477, endPoint y: 96, distance: 13.4
click at [437, 98] on div at bounding box center [441, 98] width 55 height 3
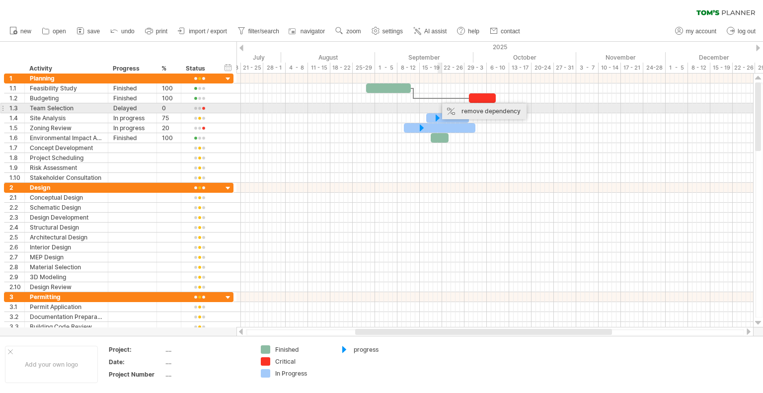
click at [468, 110] on div "remove dependency" at bounding box center [484, 111] width 84 height 16
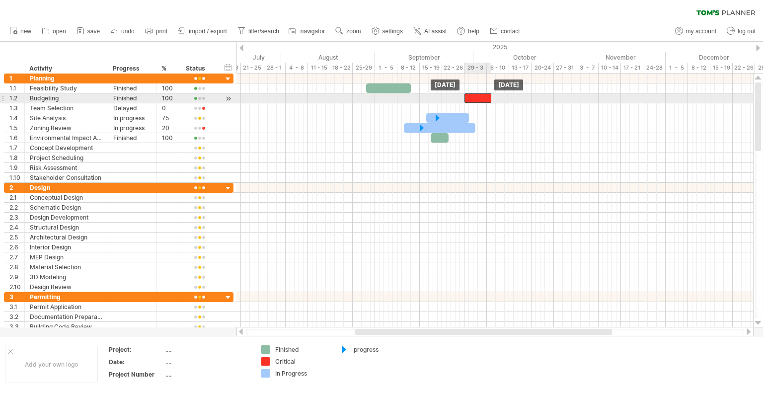
click at [473, 99] on div at bounding box center [478, 97] width 27 height 9
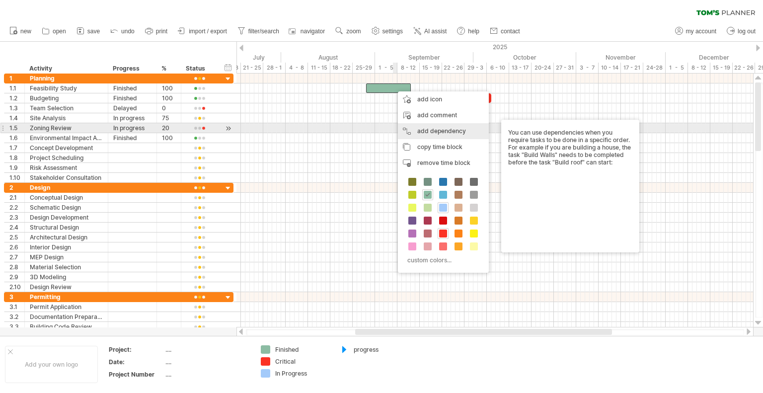
click at [428, 133] on div "add dependency You can use dependencies when you require tasks to be done in a …" at bounding box center [443, 131] width 91 height 16
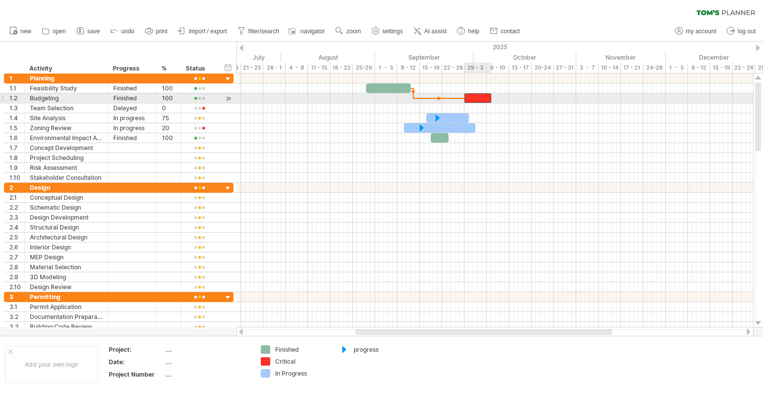
click at [471, 97] on div at bounding box center [478, 97] width 27 height 9
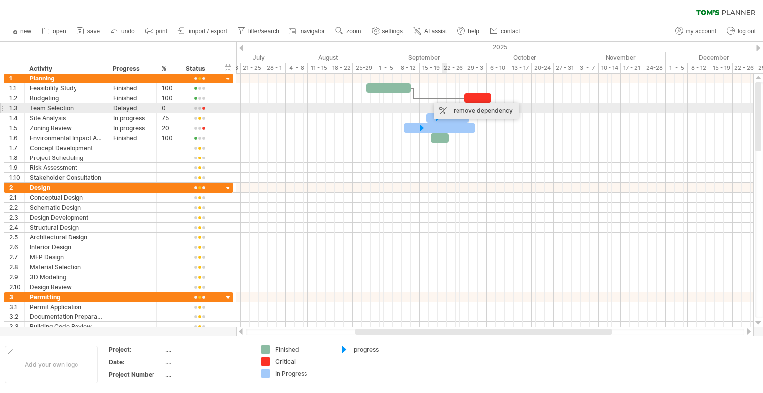
click at [450, 107] on div "remove dependency" at bounding box center [476, 111] width 84 height 16
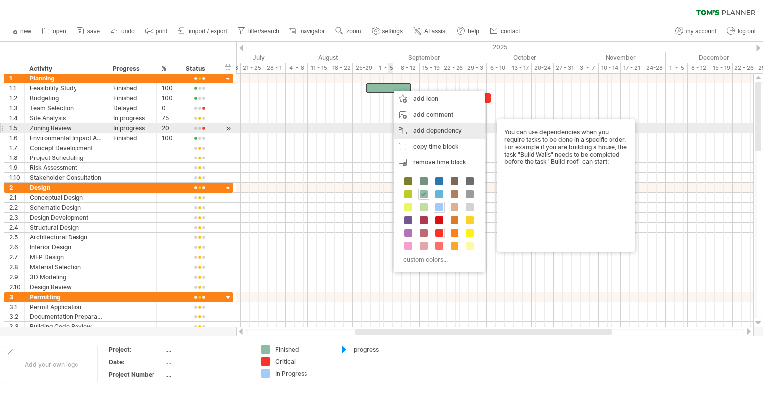
click at [430, 131] on div "add dependency You can use dependencies when you require tasks to be done in a …" at bounding box center [439, 131] width 91 height 16
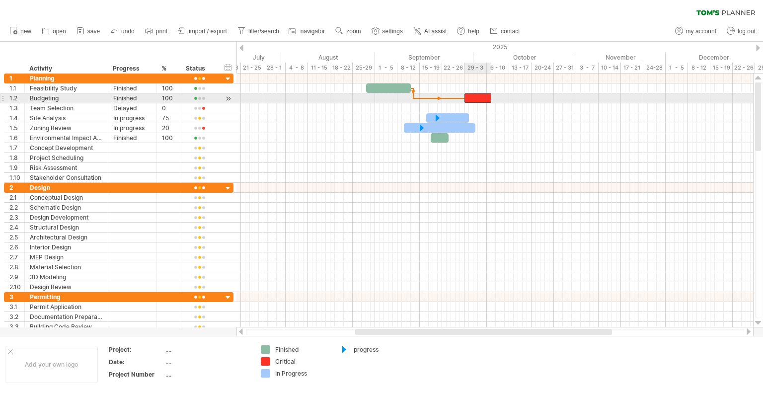
click at [475, 98] on div at bounding box center [478, 97] width 27 height 9
drag, startPoint x: 475, startPoint y: 98, endPoint x: 483, endPoint y: 103, distance: 8.7
click at [483, 103] on div "[DATE] [DATE]" at bounding box center [495, 201] width 517 height 254
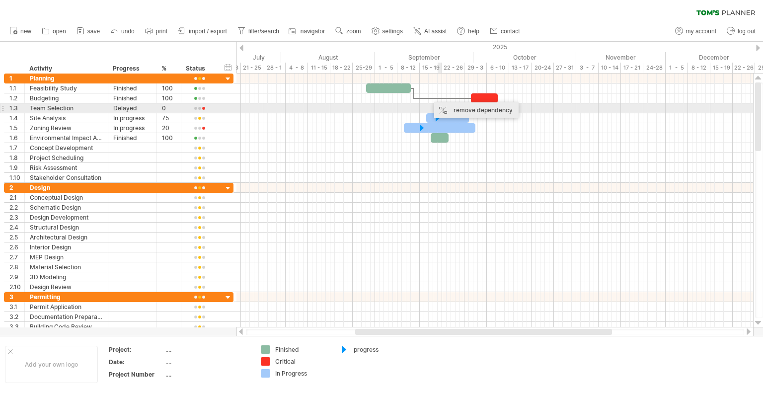
click at [453, 107] on div "remove dependency" at bounding box center [476, 110] width 84 height 16
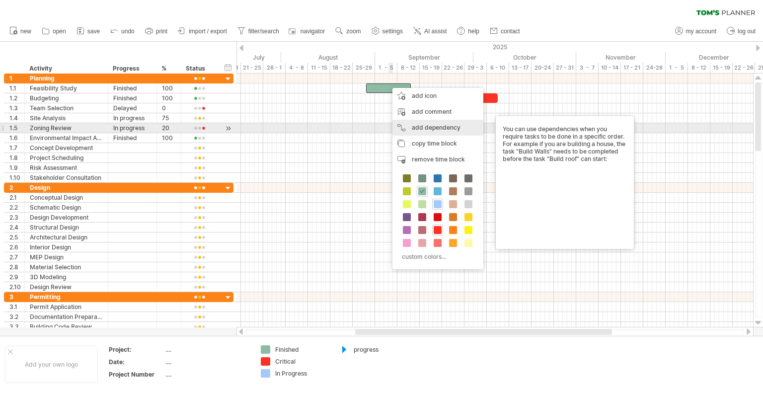
click at [438, 126] on div "add dependency You can use dependencies when you require tasks to be done in a …" at bounding box center [438, 128] width 91 height 16
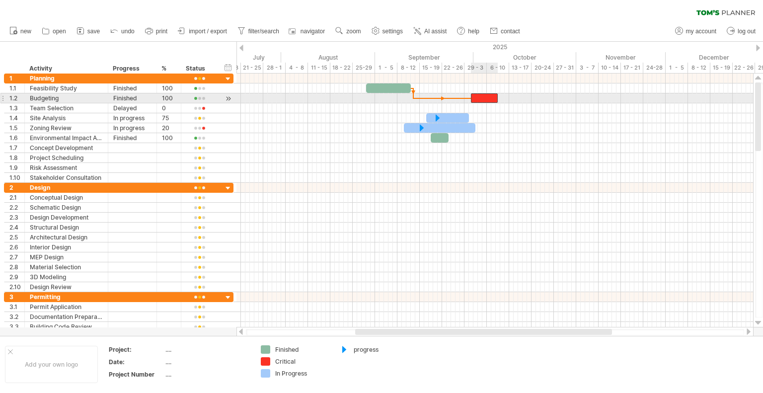
click at [478, 98] on div at bounding box center [484, 97] width 27 height 9
drag, startPoint x: 478, startPoint y: 98, endPoint x: 533, endPoint y: 101, distance: 55.3
click at [533, 101] on div at bounding box center [533, 97] width 27 height 9
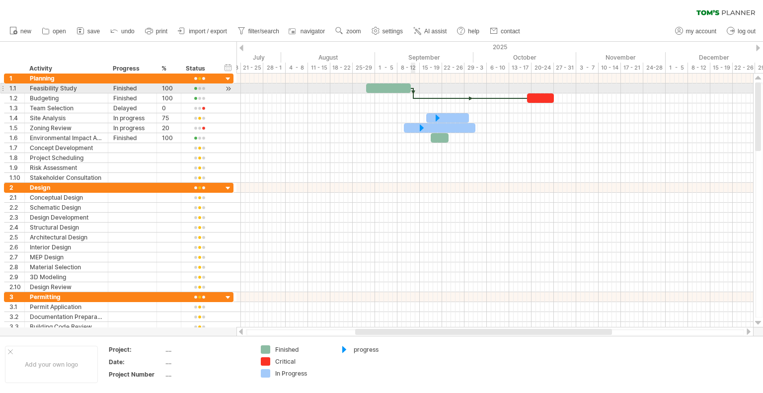
click at [413, 92] on div at bounding box center [413, 93] width 3 height 11
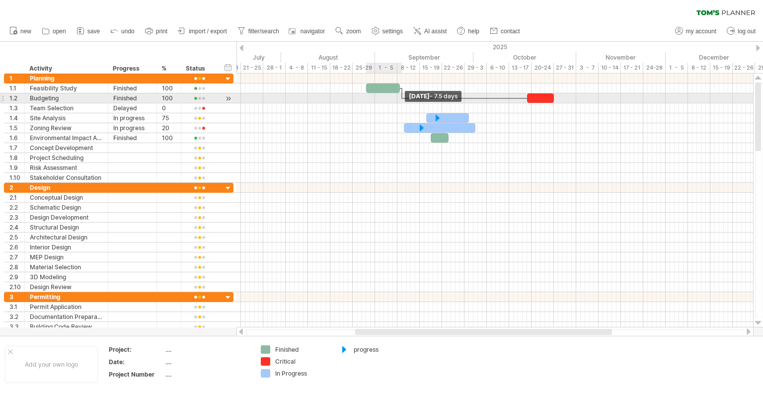
drag, startPoint x: 412, startPoint y: 92, endPoint x: 403, endPoint y: 93, distance: 8.5
click at [403, 93] on div "[DATE] - 7.5 days [DATE]" at bounding box center [495, 201] width 517 height 254
drag, startPoint x: 405, startPoint y: 93, endPoint x: 426, endPoint y: 94, distance: 21.4
click at [426, 94] on div "[DATE] - 8.0 days [DATE]" at bounding box center [495, 201] width 517 height 254
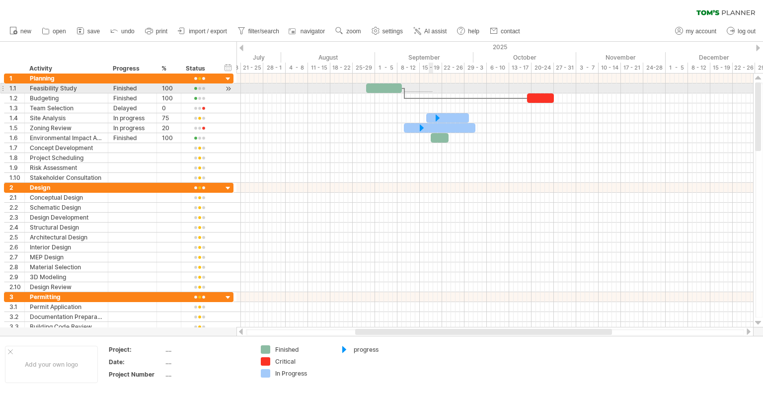
drag, startPoint x: 404, startPoint y: 92, endPoint x: 446, endPoint y: 91, distance: 41.7
click at [446, 91] on div "[DATE] - 8.0 days [DATE]" at bounding box center [495, 201] width 517 height 254
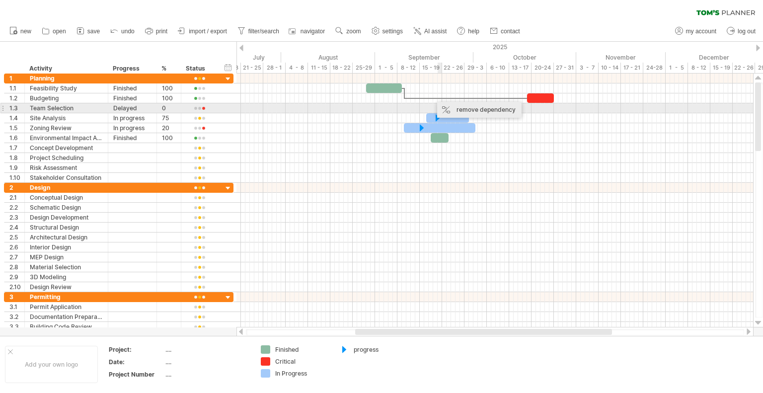
click at [462, 113] on div "remove dependency" at bounding box center [479, 110] width 84 height 16
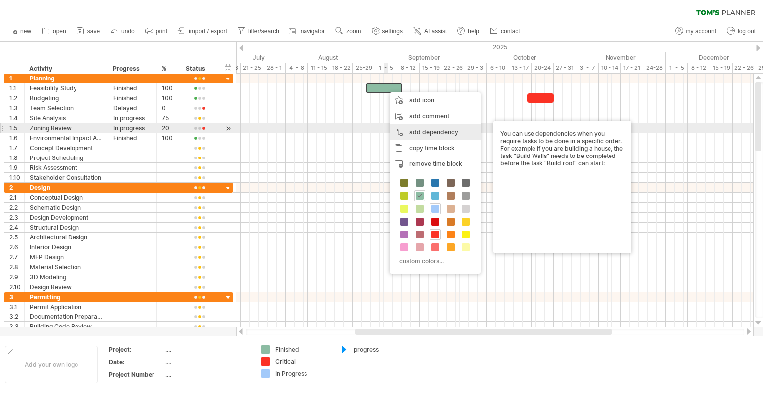
click at [437, 133] on div "add dependency You can use dependencies when you require tasks to be done in a …" at bounding box center [435, 132] width 91 height 16
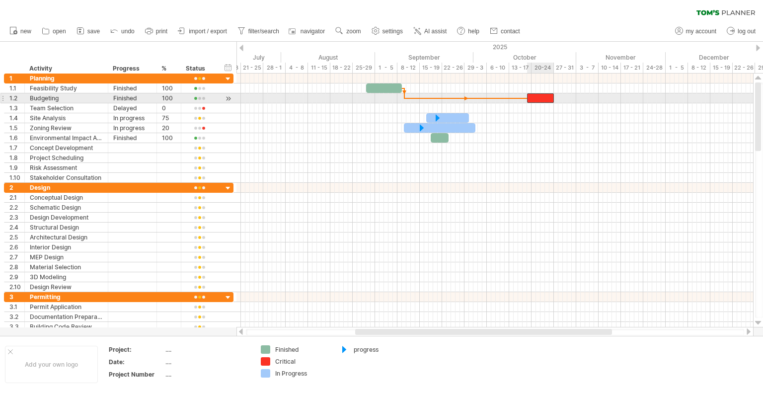
click at [535, 100] on div at bounding box center [540, 97] width 27 height 9
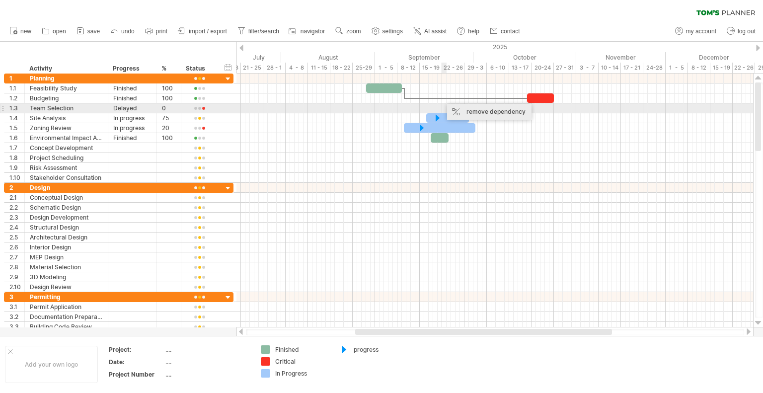
click at [462, 110] on div "remove dependency" at bounding box center [489, 112] width 84 height 16
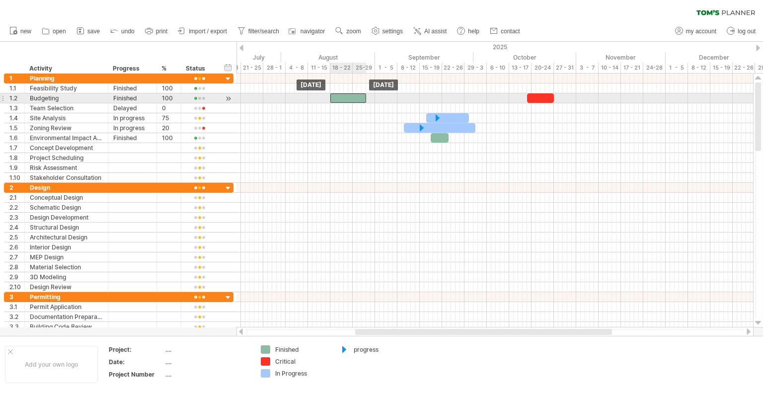
drag, startPoint x: 385, startPoint y: 86, endPoint x: 349, endPoint y: 99, distance: 38.3
drag, startPoint x: 366, startPoint y: 98, endPoint x: 353, endPoint y: 101, distance: 13.3
click at [353, 101] on span at bounding box center [353, 97] width 4 height 9
click at [357, 100] on span at bounding box center [357, 97] width 4 height 9
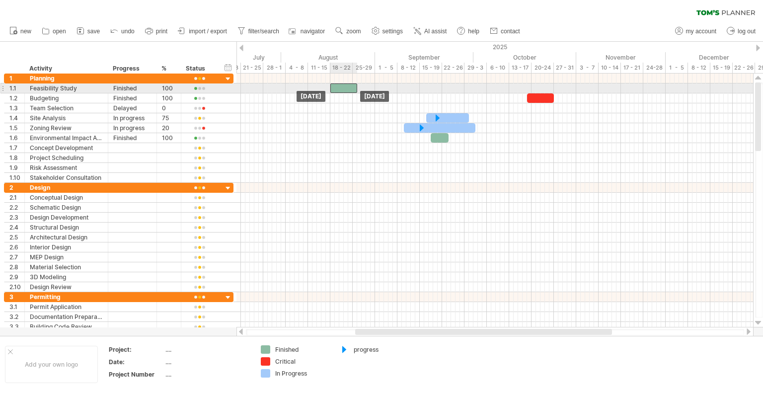
drag, startPoint x: 340, startPoint y: 99, endPoint x: 339, endPoint y: 89, distance: 10.0
click at [341, 89] on div at bounding box center [343, 87] width 27 height 9
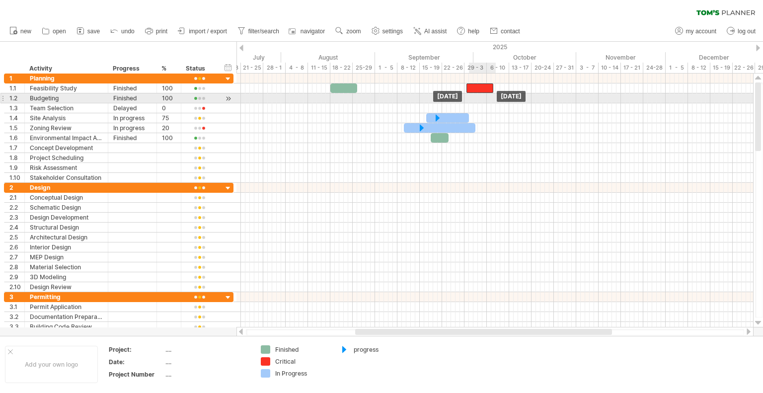
drag, startPoint x: 538, startPoint y: 99, endPoint x: 472, endPoint y: 94, distance: 66.7
click at [472, 93] on div at bounding box center [480, 87] width 27 height 9
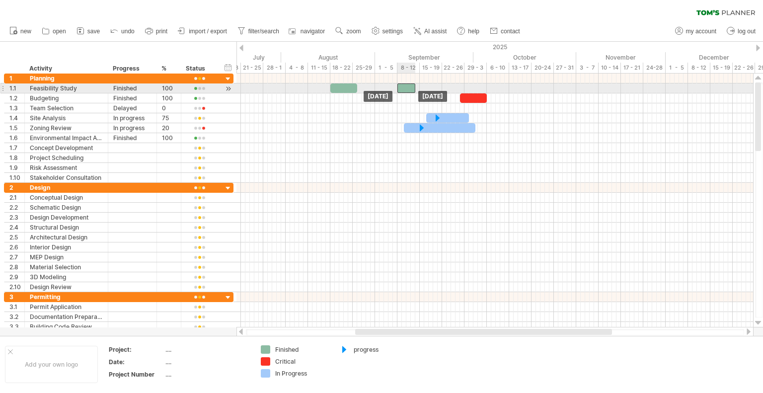
drag, startPoint x: 434, startPoint y: 139, endPoint x: 401, endPoint y: 92, distance: 57.4
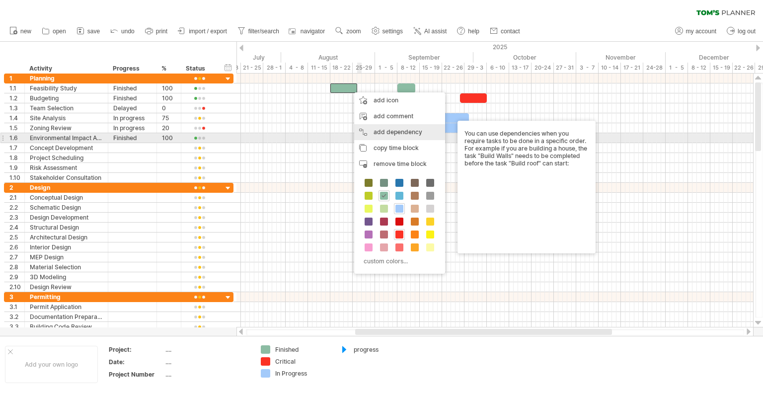
click at [395, 135] on div "add dependency You can use dependencies when you require tasks to be done in a …" at bounding box center [399, 132] width 91 height 16
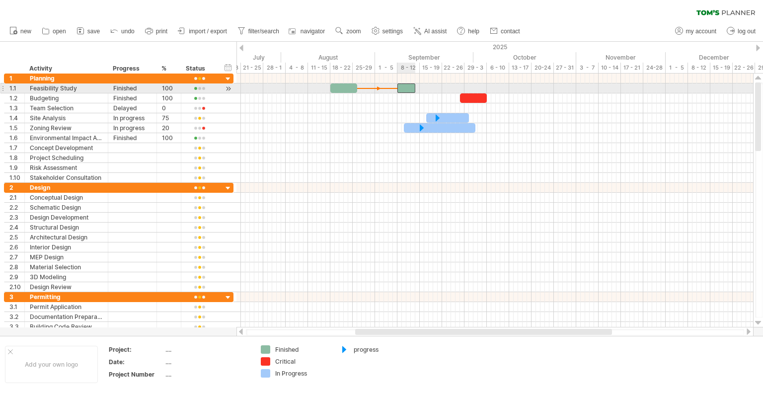
click at [402, 90] on div at bounding box center [407, 87] width 18 height 9
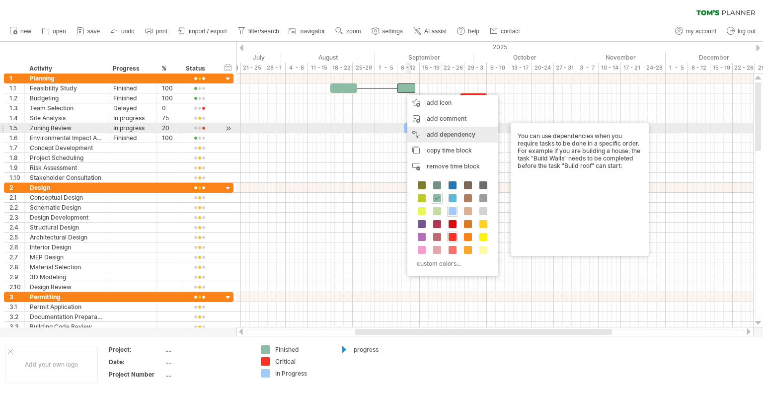
click at [445, 132] on div "add dependency You can use dependencies when you require tasks to be done in a …" at bounding box center [452, 135] width 91 height 16
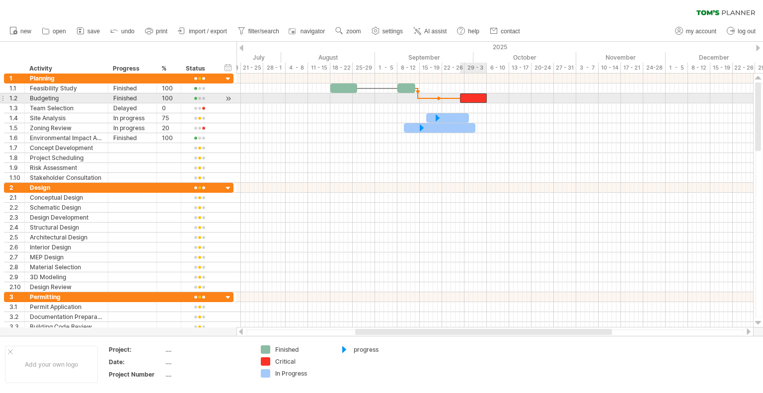
click at [471, 97] on div at bounding box center [473, 97] width 27 height 9
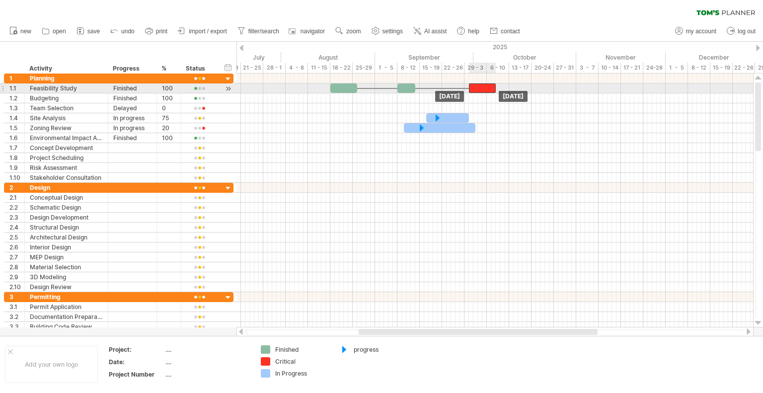
drag, startPoint x: 471, startPoint y: 97, endPoint x: 479, endPoint y: 86, distance: 13.9
click at [418, 89] on span at bounding box center [420, 87] width 4 height 9
drag, startPoint x: 418, startPoint y: 89, endPoint x: 427, endPoint y: 92, distance: 9.4
click at [427, 92] on span at bounding box center [429, 87] width 4 height 9
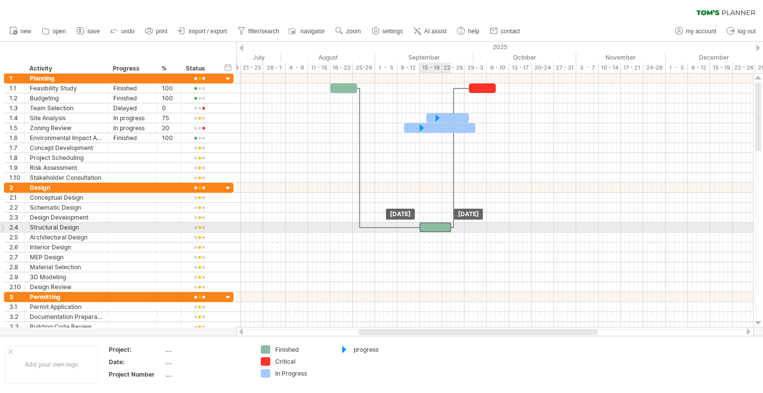
drag, startPoint x: 418, startPoint y: 87, endPoint x: 440, endPoint y: 228, distance: 142.8
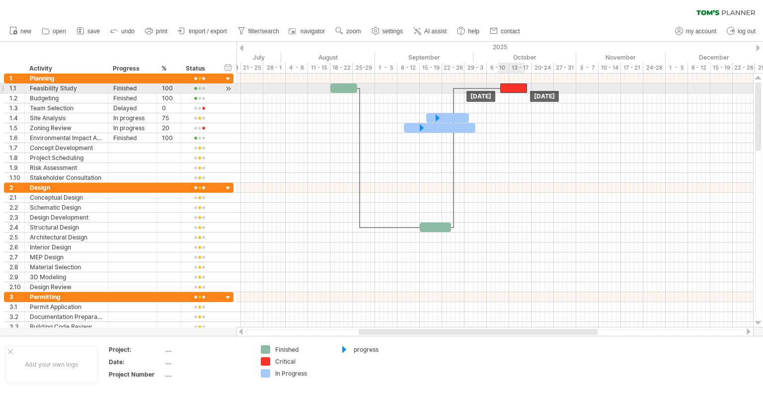
drag, startPoint x: 484, startPoint y: 86, endPoint x: 522, endPoint y: 86, distance: 38.3
click at [522, 86] on div at bounding box center [513, 87] width 27 height 9
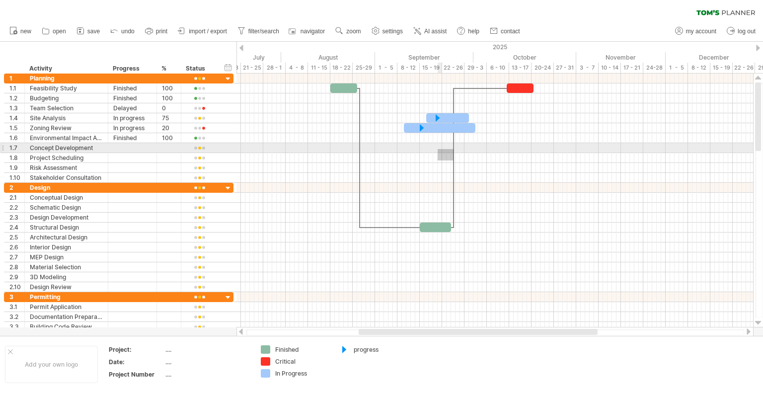
drag, startPoint x: 454, startPoint y: 161, endPoint x: 438, endPoint y: 149, distance: 19.6
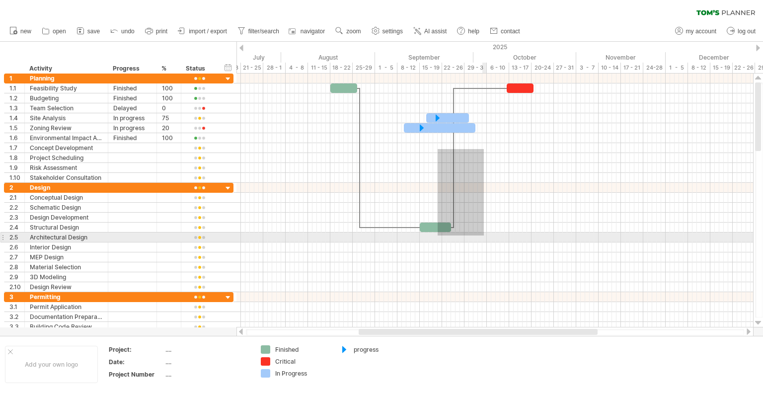
drag, startPoint x: 438, startPoint y: 149, endPoint x: 483, endPoint y: 234, distance: 96.3
click at [483, 234] on div at bounding box center [495, 203] width 517 height 258
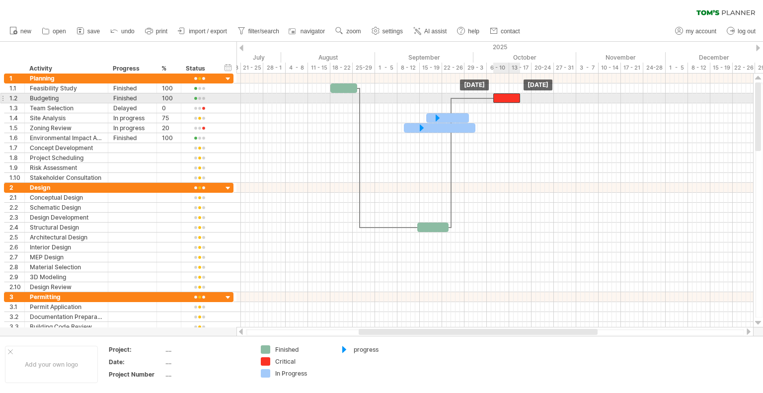
drag, startPoint x: 526, startPoint y: 87, endPoint x: 513, endPoint y: 96, distance: 16.1
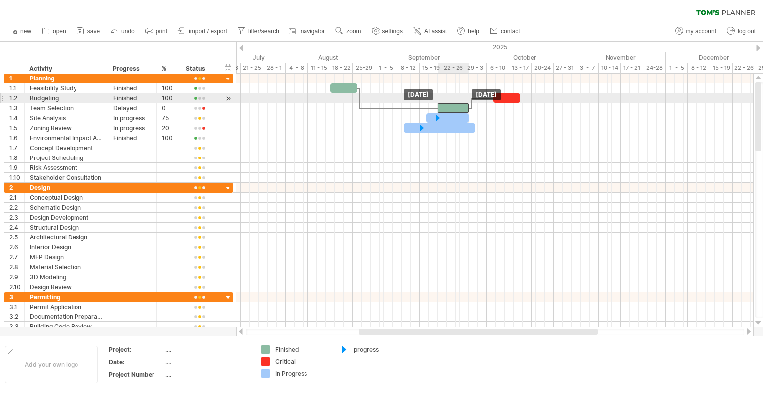
drag, startPoint x: 432, startPoint y: 227, endPoint x: 450, endPoint y: 102, distance: 125.6
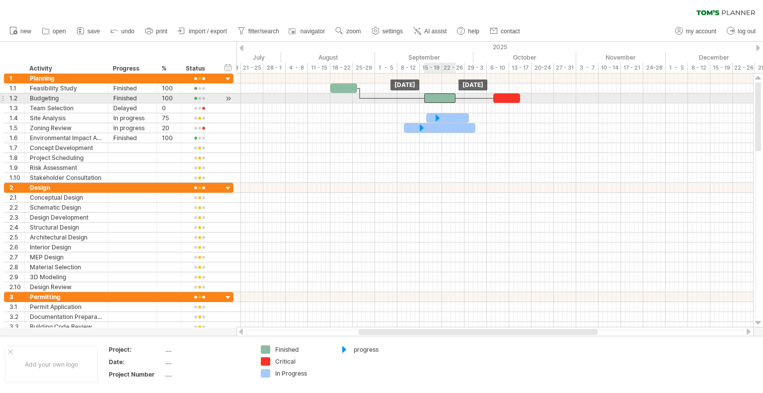
drag, startPoint x: 452, startPoint y: 104, endPoint x: 440, endPoint y: 94, distance: 16.2
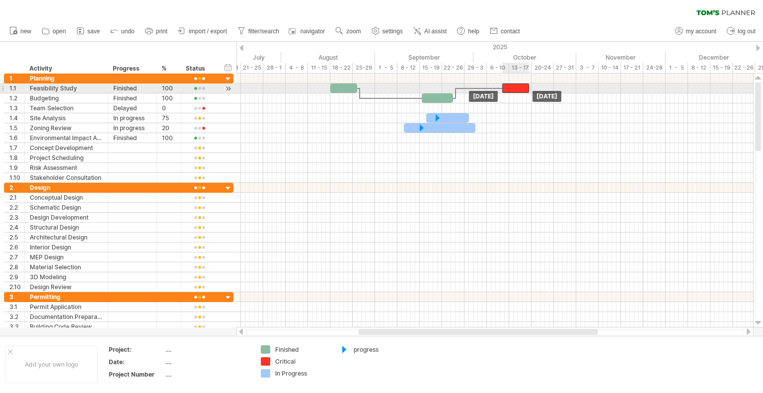
drag, startPoint x: 506, startPoint y: 95, endPoint x: 515, endPoint y: 88, distance: 11.3
drag, startPoint x: 431, startPoint y: 94, endPoint x: 429, endPoint y: 88, distance: 6.3
click at [428, 87] on div at bounding box center [435, 87] width 31 height 9
click at [431, 87] on div "*****" at bounding box center [435, 87] width 31 height 9
click at [427, 87] on div at bounding box center [430, 87] width 31 height 9
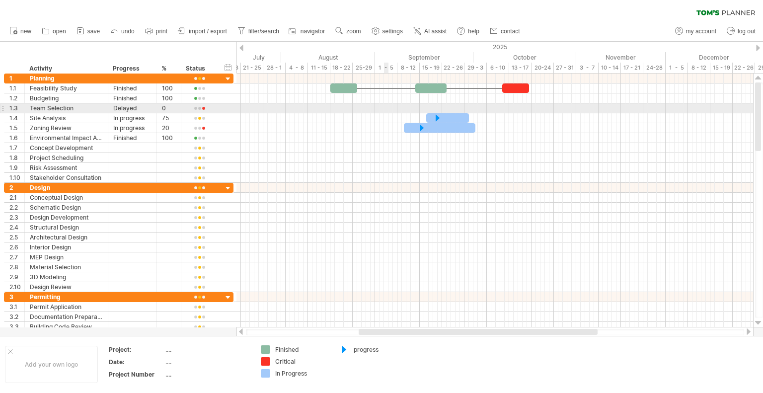
click at [384, 107] on div at bounding box center [495, 108] width 517 height 10
drag, startPoint x: 516, startPoint y: 88, endPoint x: 538, endPoint y: 107, distance: 29.3
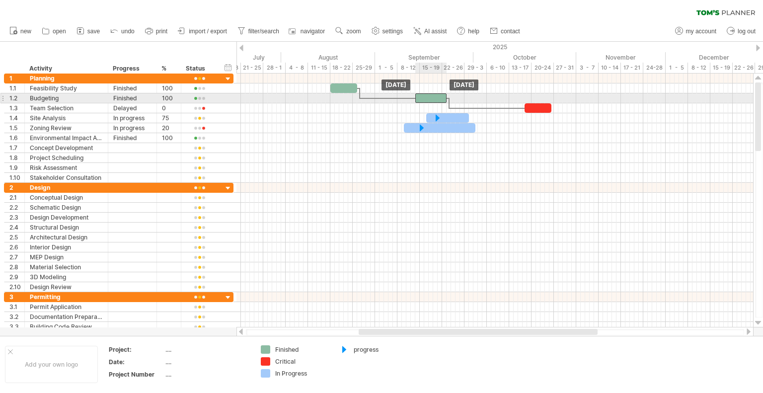
click at [431, 93] on div "[DATE] [DATE]" at bounding box center [495, 201] width 517 height 254
drag, startPoint x: 449, startPoint y: 97, endPoint x: 465, endPoint y: 97, distance: 15.4
click at [465, 97] on div "[DATE] [DATE]" at bounding box center [495, 201] width 517 height 254
drag, startPoint x: 434, startPoint y: 88, endPoint x: 437, endPoint y: 96, distance: 8.5
drag, startPoint x: 437, startPoint y: 96, endPoint x: 445, endPoint y: 94, distance: 7.9
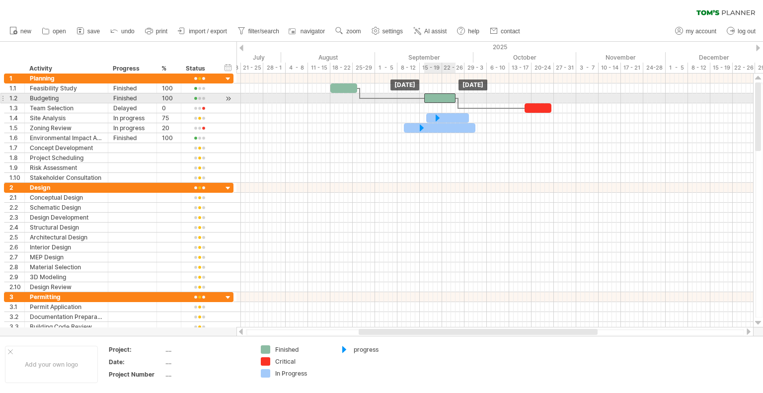
click at [445, 94] on div at bounding box center [439, 97] width 31 height 9
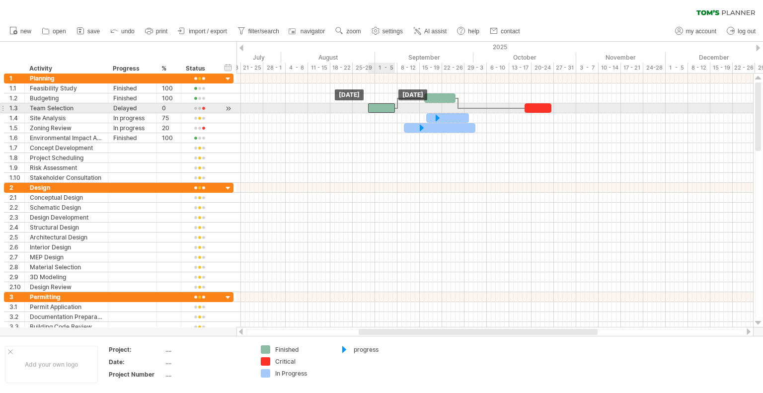
drag, startPoint x: 345, startPoint y: 87, endPoint x: 375, endPoint y: 106, distance: 35.3
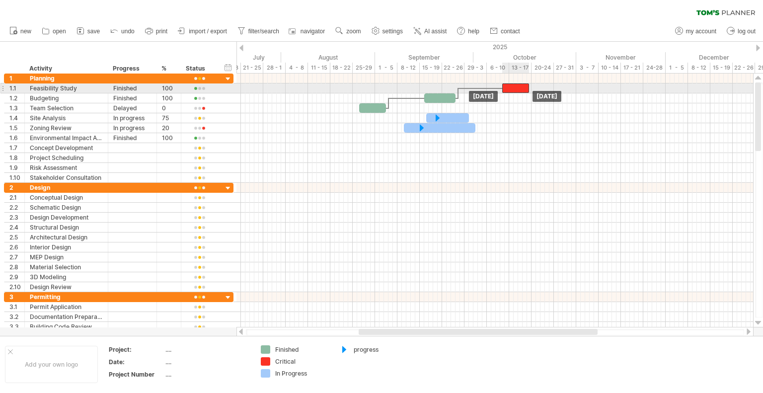
drag, startPoint x: 544, startPoint y: 110, endPoint x: 521, endPoint y: 88, distance: 31.3
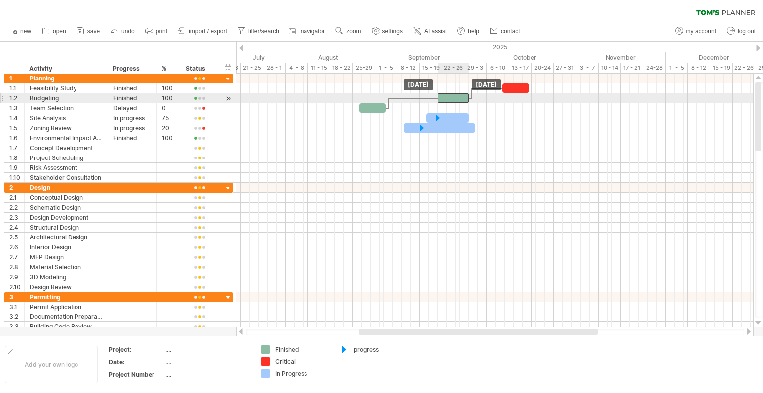
drag, startPoint x: 442, startPoint y: 97, endPoint x: 456, endPoint y: 95, distance: 14.1
click at [456, 95] on div at bounding box center [453, 97] width 31 height 9
drag, startPoint x: 448, startPoint y: 98, endPoint x: 435, endPoint y: 96, distance: 13.1
click at [435, 96] on div at bounding box center [439, 97] width 31 height 9
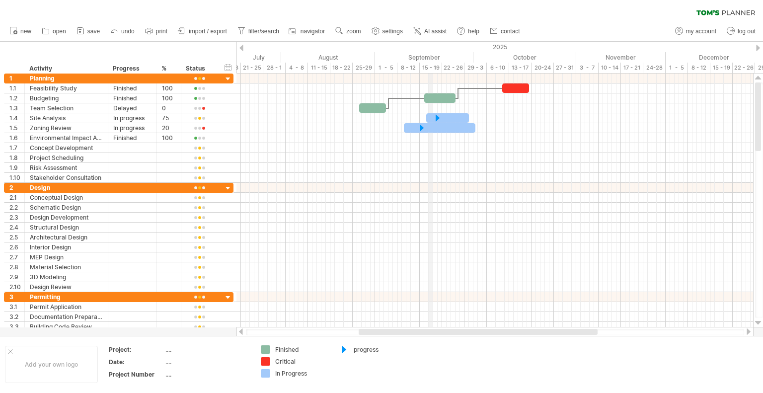
click at [430, 68] on div "15 - 19" at bounding box center [431, 68] width 22 height 10
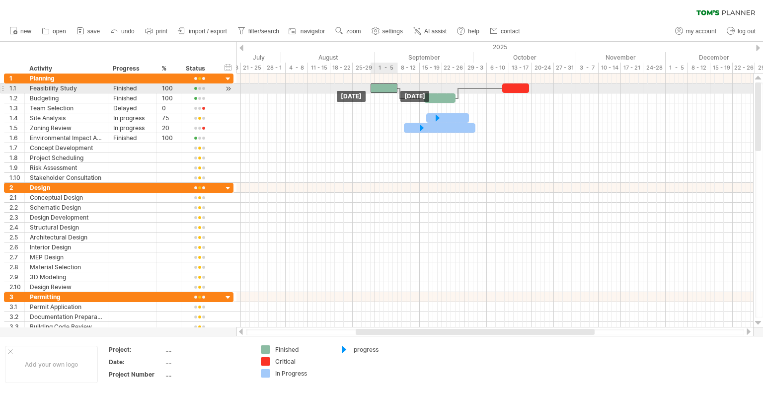
drag, startPoint x: 378, startPoint y: 109, endPoint x: 390, endPoint y: 86, distance: 25.8
drag, startPoint x: 436, startPoint y: 97, endPoint x: 446, endPoint y: 91, distance: 11.9
click at [450, 91] on div at bounding box center [453, 87] width 31 height 9
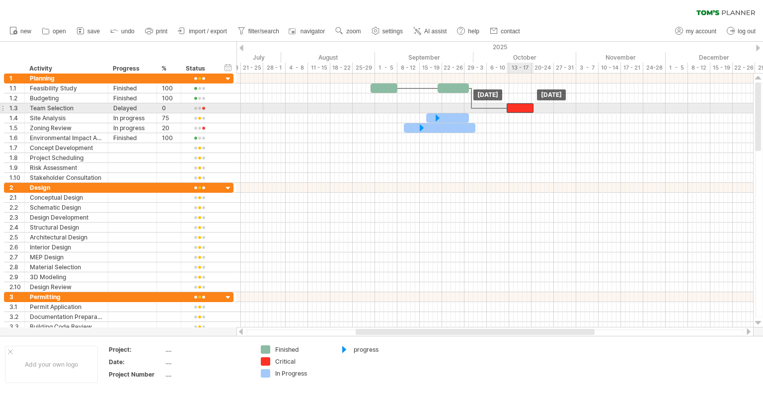
drag, startPoint x: 511, startPoint y: 87, endPoint x: 517, endPoint y: 106, distance: 19.2
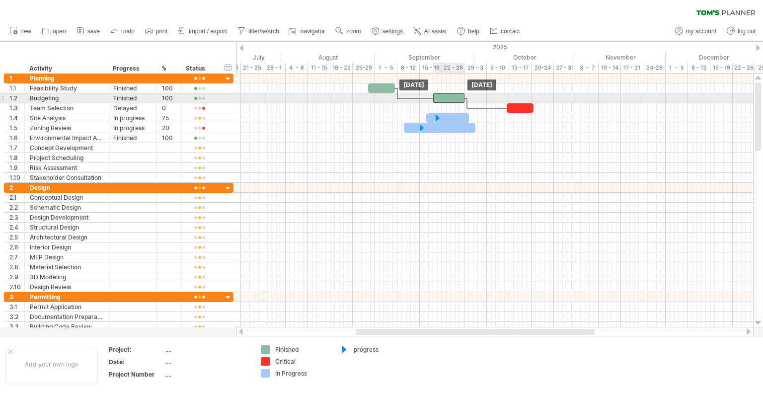
drag, startPoint x: 457, startPoint y: 88, endPoint x: 449, endPoint y: 99, distance: 13.1
drag, startPoint x: 440, startPoint y: 98, endPoint x: 448, endPoint y: 98, distance: 7.5
click at [448, 98] on div at bounding box center [450, 97] width 31 height 9
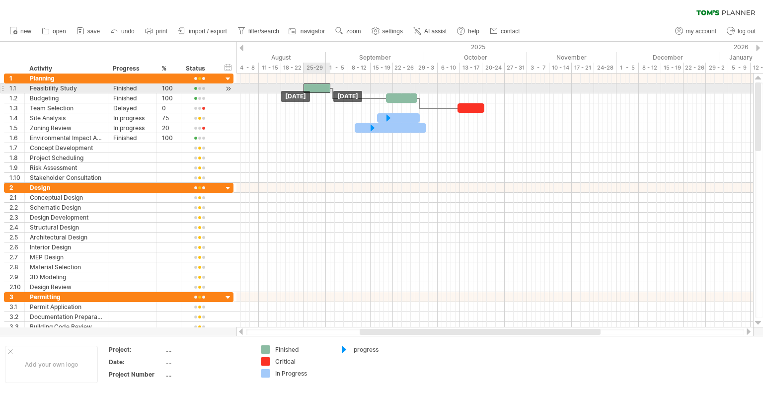
drag, startPoint x: 333, startPoint y: 87, endPoint x: 318, endPoint y: 83, distance: 15.8
click at [318, 83] on div at bounding box center [317, 87] width 27 height 9
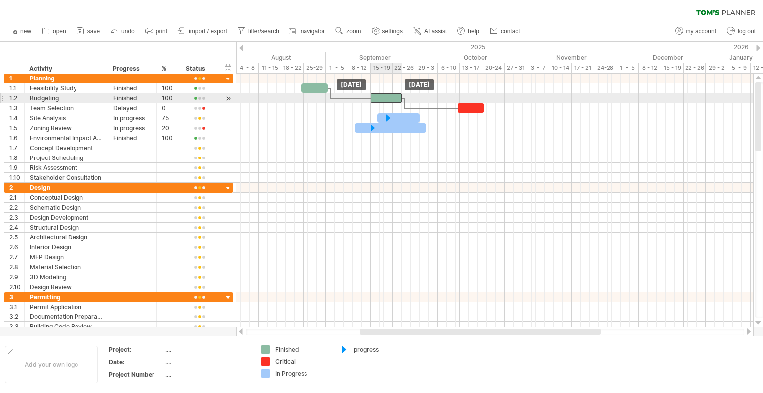
drag, startPoint x: 403, startPoint y: 98, endPoint x: 389, endPoint y: 99, distance: 14.4
click at [389, 99] on div at bounding box center [386, 97] width 31 height 9
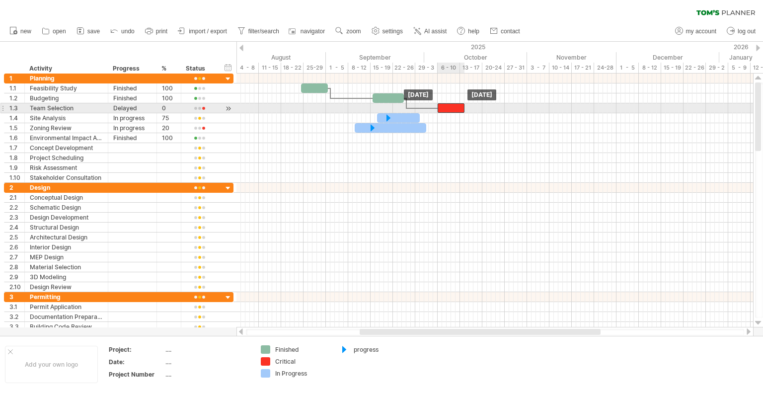
drag, startPoint x: 467, startPoint y: 109, endPoint x: 447, endPoint y: 111, distance: 20.4
click at [447, 111] on div at bounding box center [451, 107] width 27 height 9
drag, startPoint x: 464, startPoint y: 108, endPoint x: 483, endPoint y: 108, distance: 18.9
click at [483, 108] on span at bounding box center [483, 107] width 4 height 9
